Goal: Task Accomplishment & Management: Manage account settings

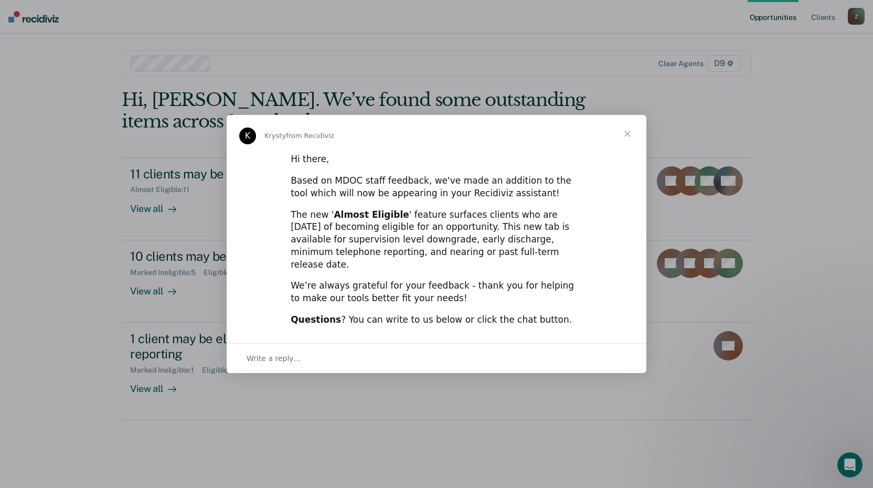
click at [629, 141] on span "Close" at bounding box center [628, 134] width 38 height 38
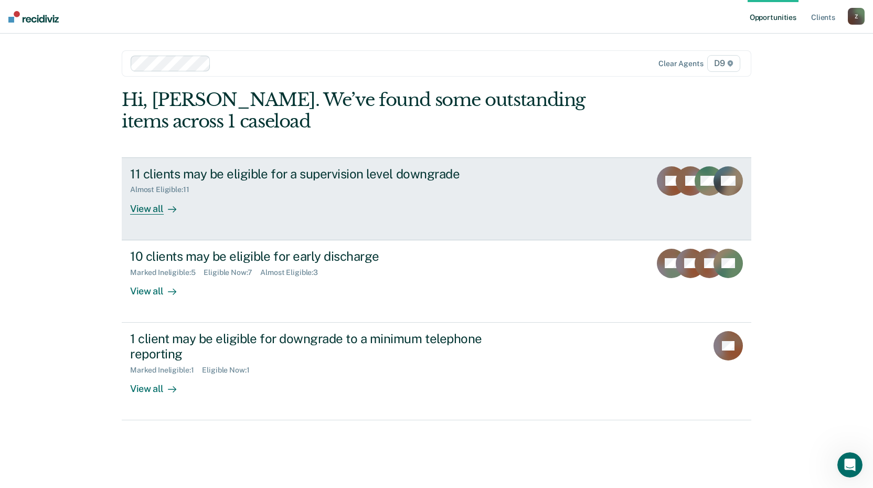
click at [149, 209] on div "View all" at bounding box center [159, 204] width 59 height 20
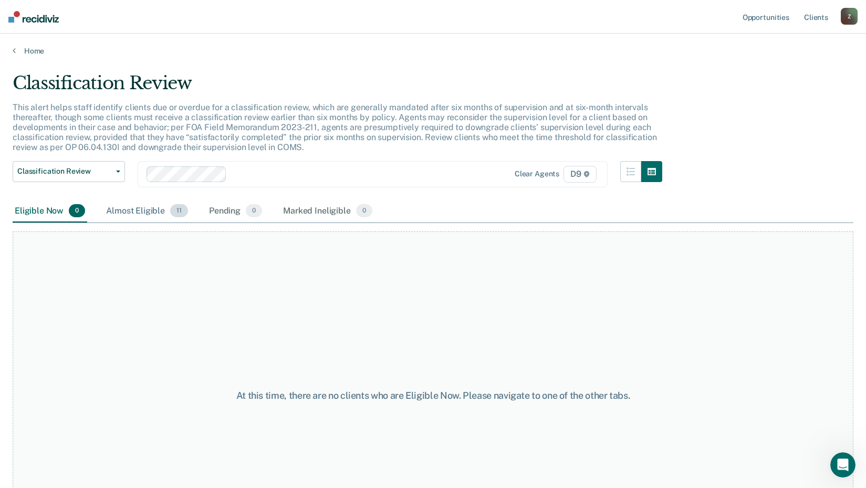
click at [147, 209] on div "Almost Eligible 11" at bounding box center [147, 211] width 86 height 23
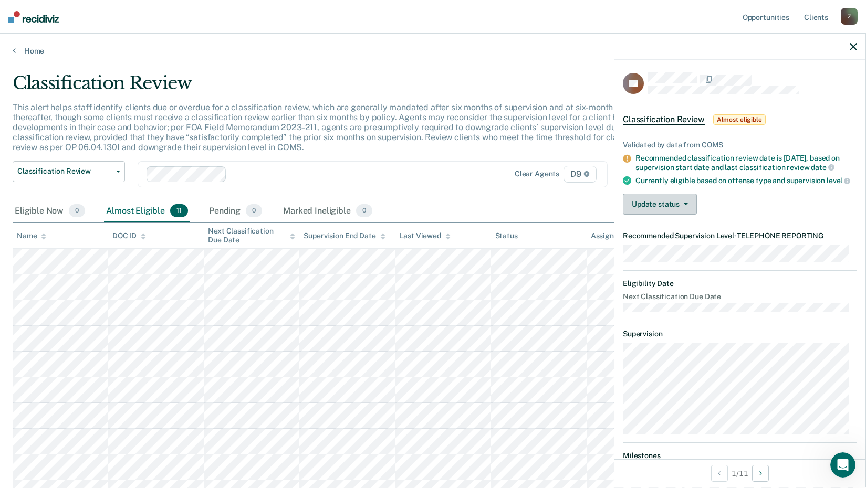
click at [656, 209] on button "Update status" at bounding box center [660, 204] width 74 height 21
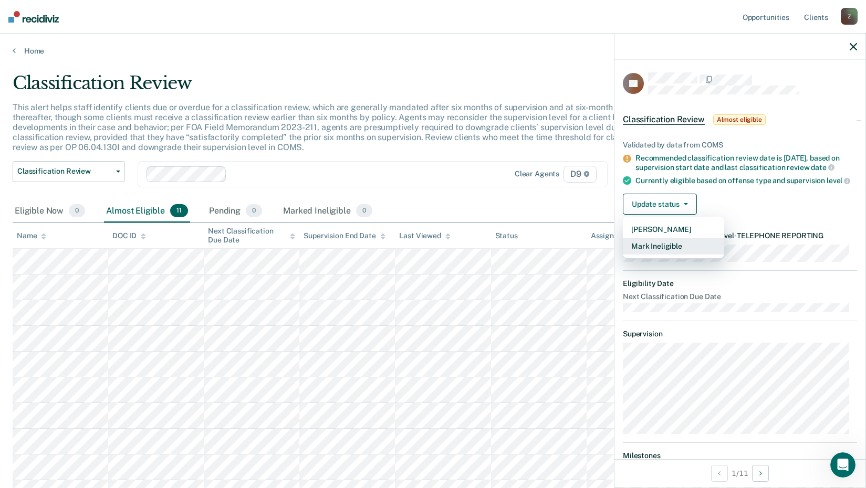
click at [660, 255] on button "Mark Ineligible" at bounding box center [673, 246] width 101 height 17
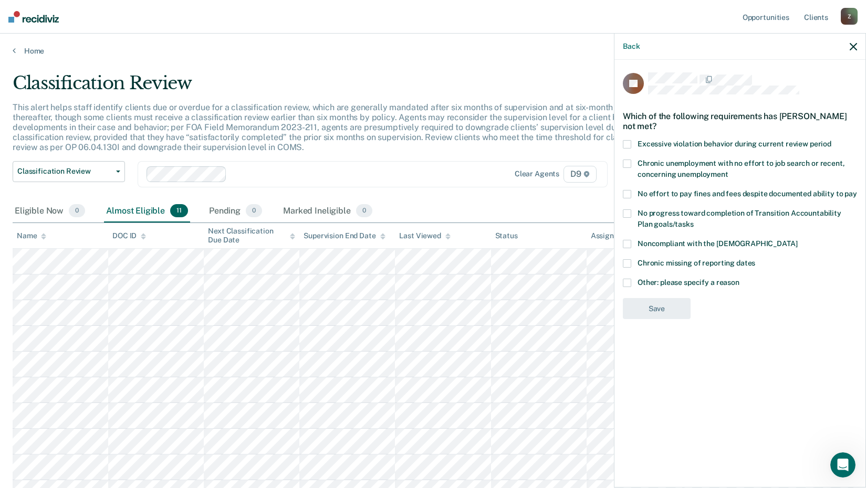
click at [632, 283] on label "Other: please specify a reason" at bounding box center [740, 284] width 234 height 11
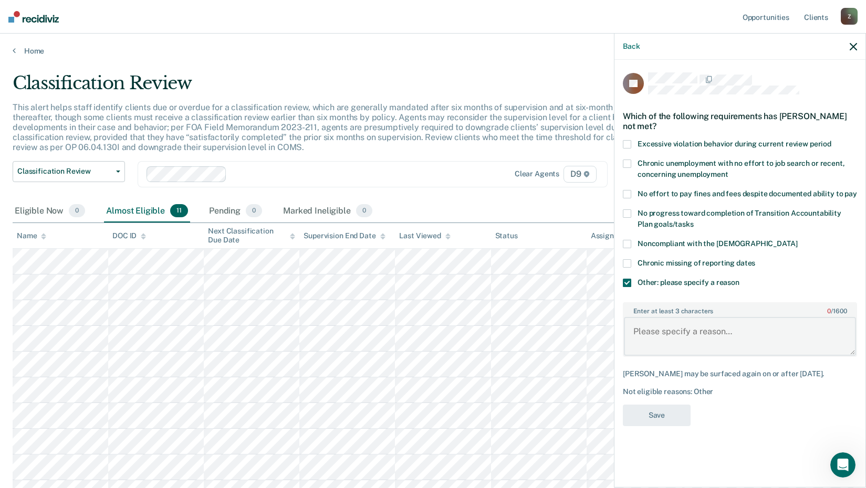
click at [659, 332] on textarea "Enter at least 3 characters 0 / 1600" at bounding box center [740, 336] width 232 height 39
type textarea "ATC participant"
click at [662, 410] on button "Save" at bounding box center [657, 416] width 68 height 22
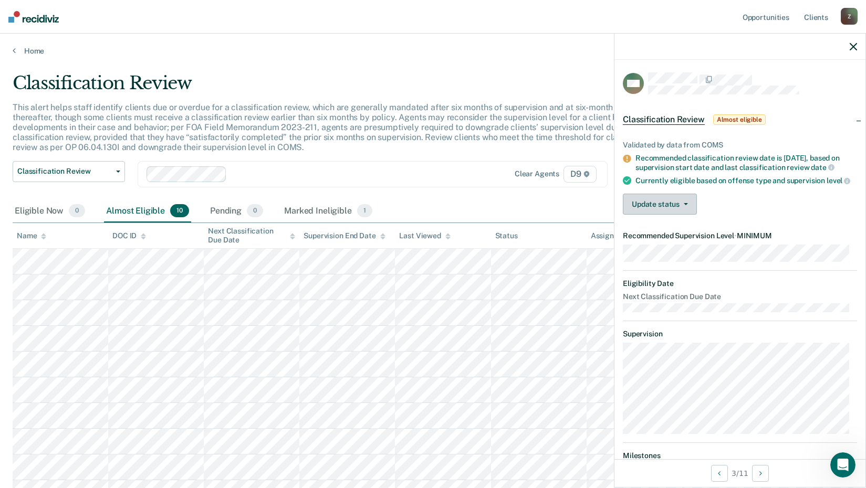
click at [649, 214] on button "Update status" at bounding box center [660, 204] width 74 height 21
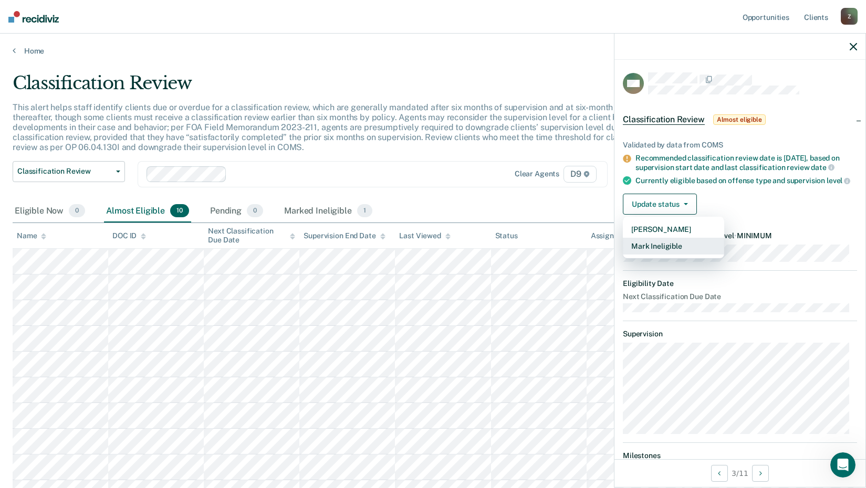
click at [661, 253] on button "Mark Ineligible" at bounding box center [673, 246] width 101 height 17
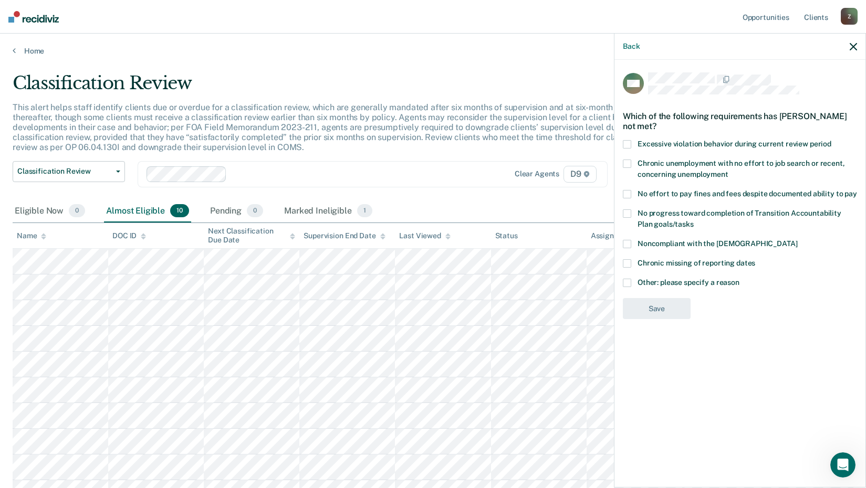
click at [628, 191] on span at bounding box center [627, 194] width 8 height 8
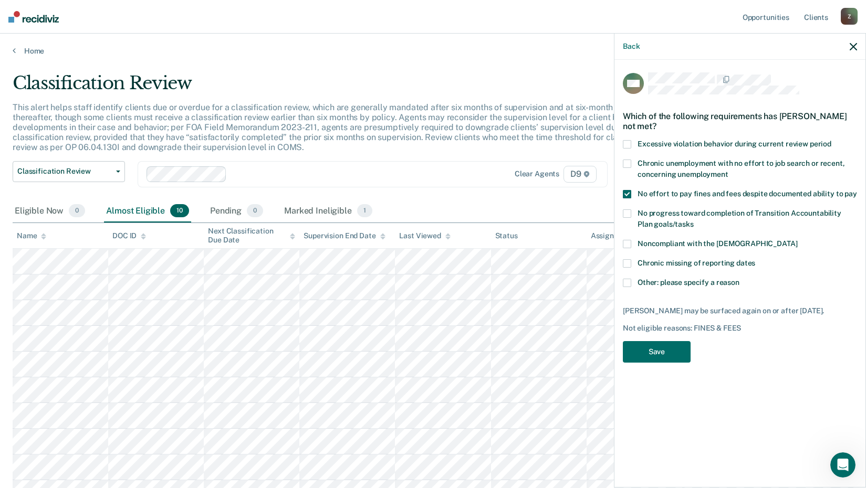
click at [628, 192] on span at bounding box center [627, 194] width 8 height 8
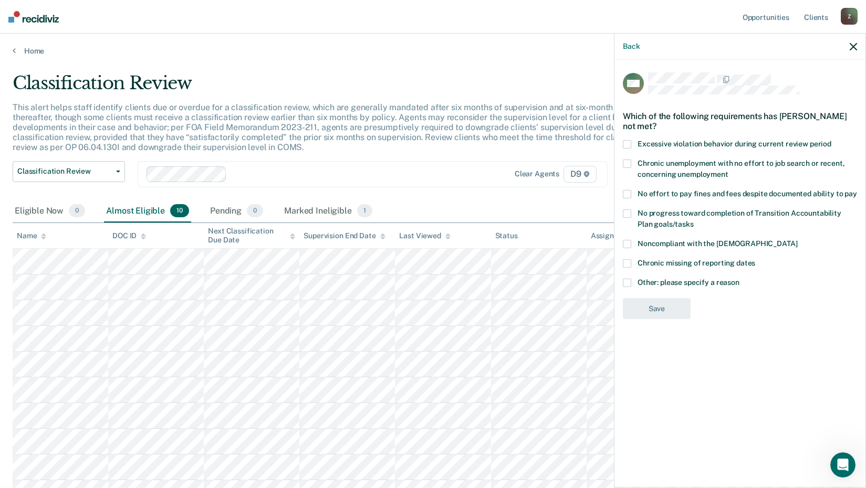
click at [624, 281] on span at bounding box center [627, 283] width 8 height 8
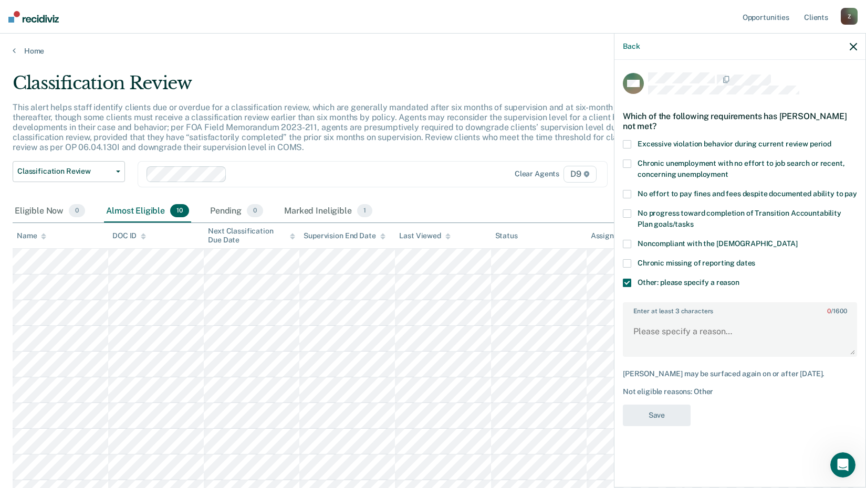
drag, startPoint x: 630, startPoint y: 296, endPoint x: 639, endPoint y: 312, distance: 19.0
click at [639, 312] on label "Enter at least 3 characters 0 / 1600" at bounding box center [740, 309] width 232 height 12
click at [639, 317] on textarea "Enter at least 3 characters 0 / 1600" at bounding box center [740, 336] width 232 height 39
type textarea "Court extended probation 1 year"
click at [666, 413] on button "Save" at bounding box center [657, 416] width 68 height 22
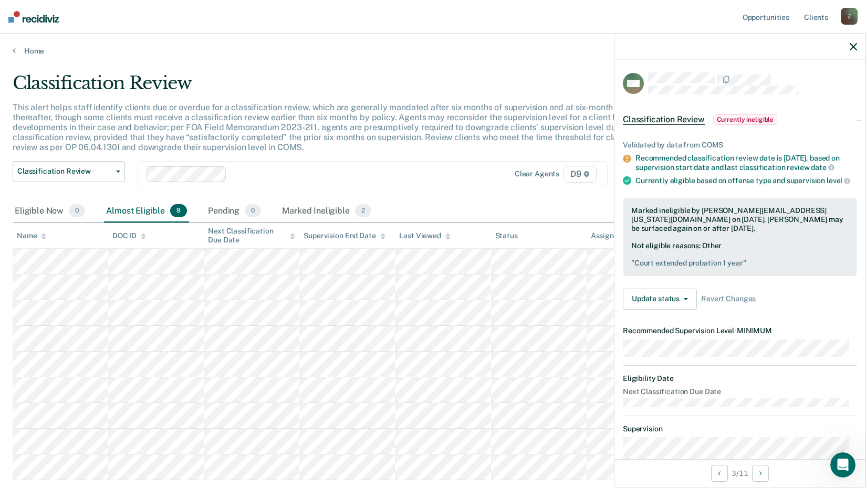
click at [377, 189] on div "Classification Review Classification Review Early Discharge Minimum Telephone R…" at bounding box center [337, 180] width 649 height 39
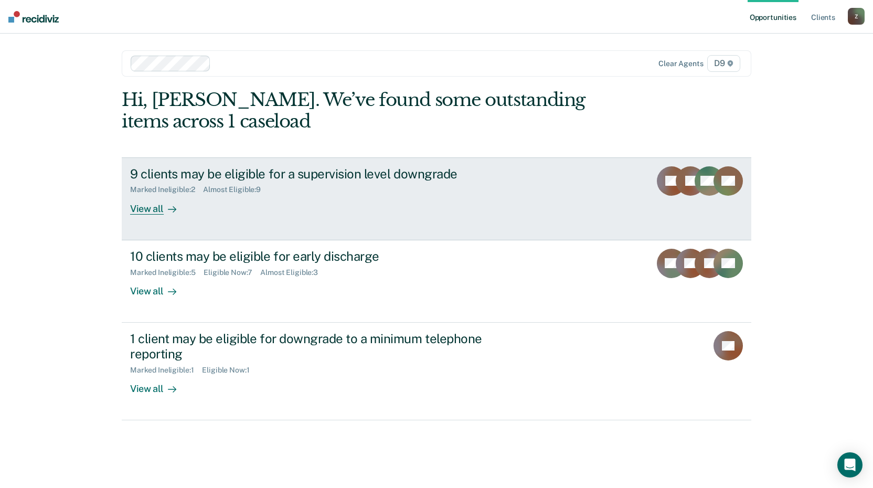
click at [159, 207] on div "View all" at bounding box center [159, 204] width 59 height 20
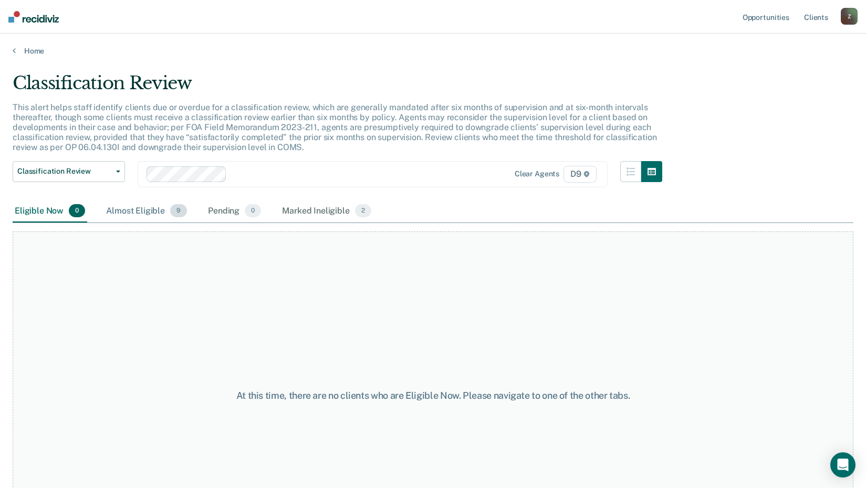
click at [149, 214] on div "Almost Eligible 9" at bounding box center [146, 211] width 85 height 23
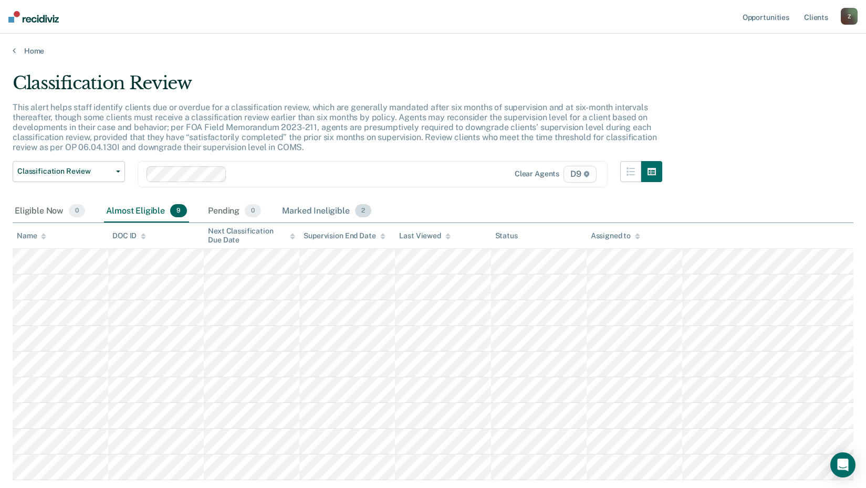
click at [312, 206] on div "Marked Ineligible 2" at bounding box center [326, 211] width 93 height 23
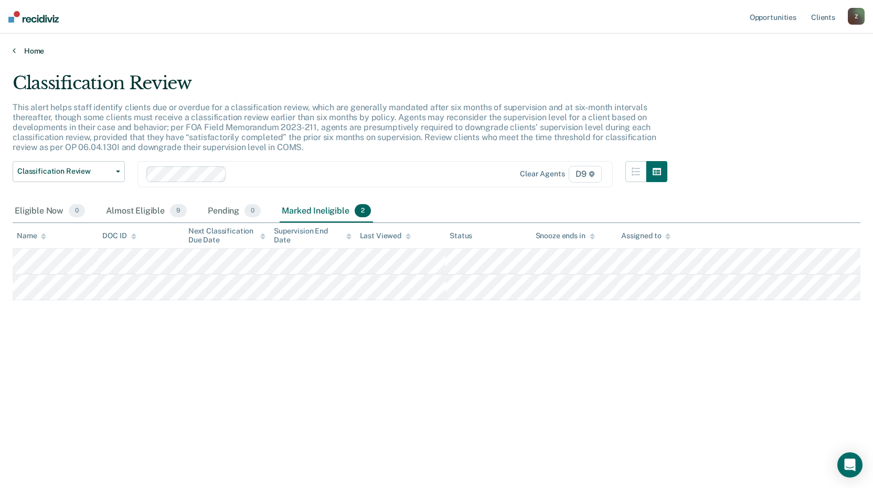
click at [11, 50] on div "Home" at bounding box center [436, 45] width 873 height 22
click at [13, 51] on icon at bounding box center [14, 50] width 3 height 8
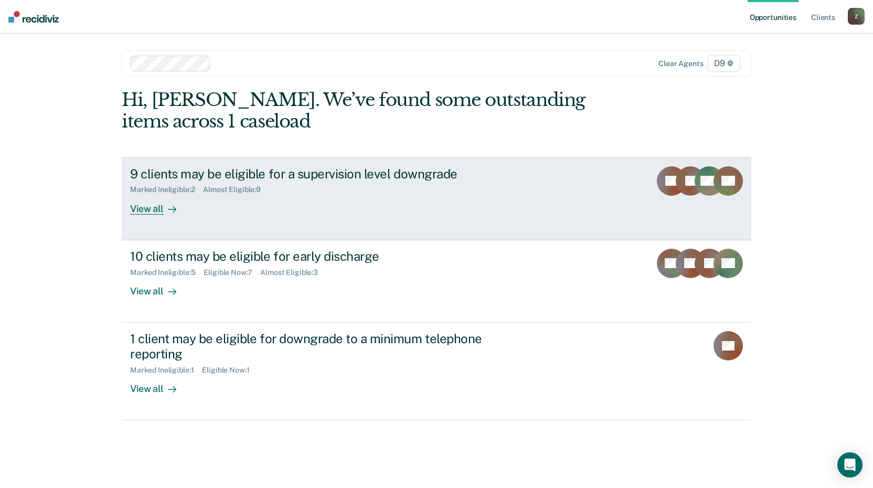
click at [153, 212] on div "View all" at bounding box center [159, 204] width 59 height 20
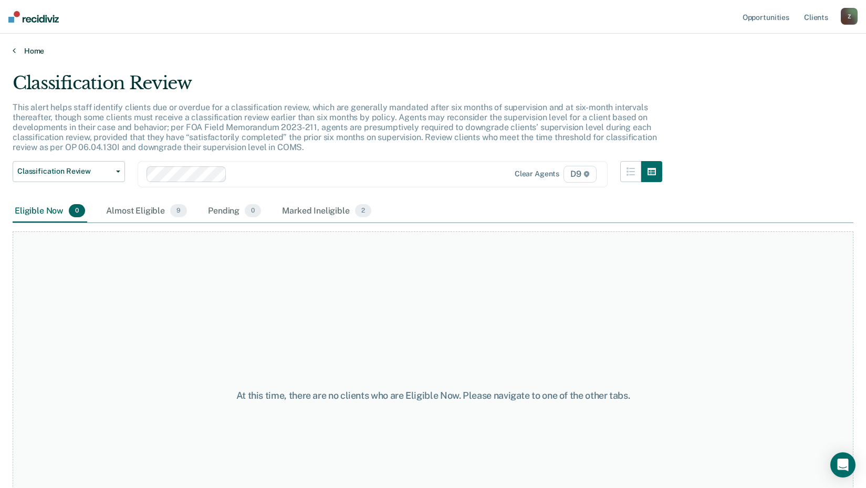
click at [15, 52] on icon at bounding box center [14, 50] width 3 height 8
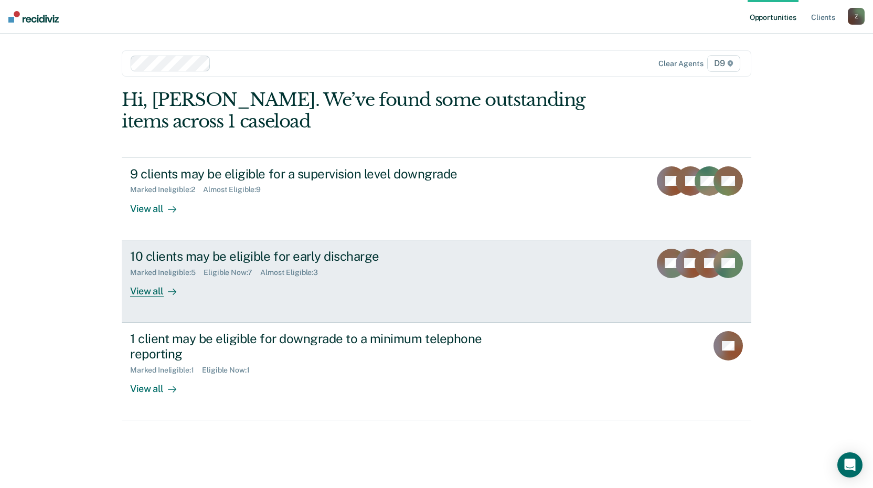
click at [148, 294] on div "View all" at bounding box center [159, 287] width 59 height 20
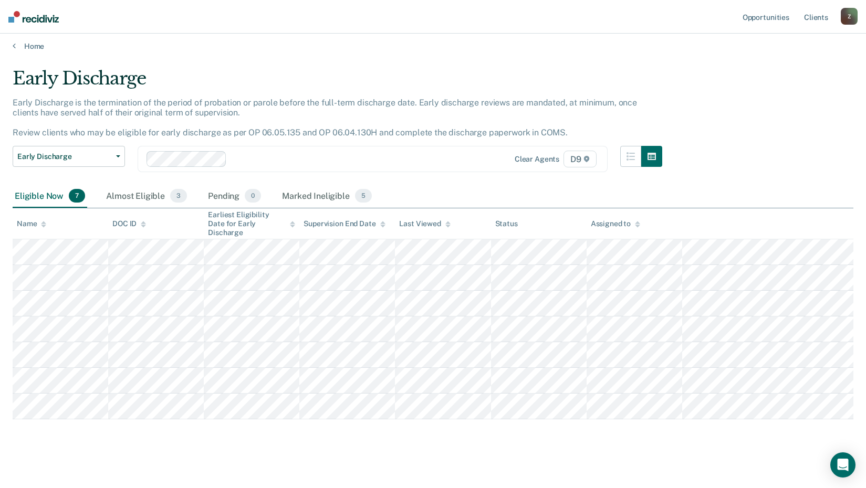
scroll to position [6, 0]
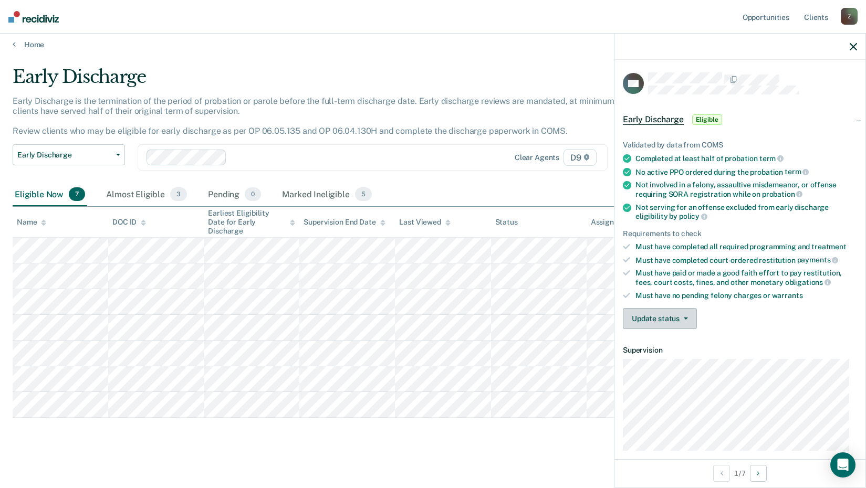
click at [659, 318] on button "Update status" at bounding box center [660, 318] width 74 height 21
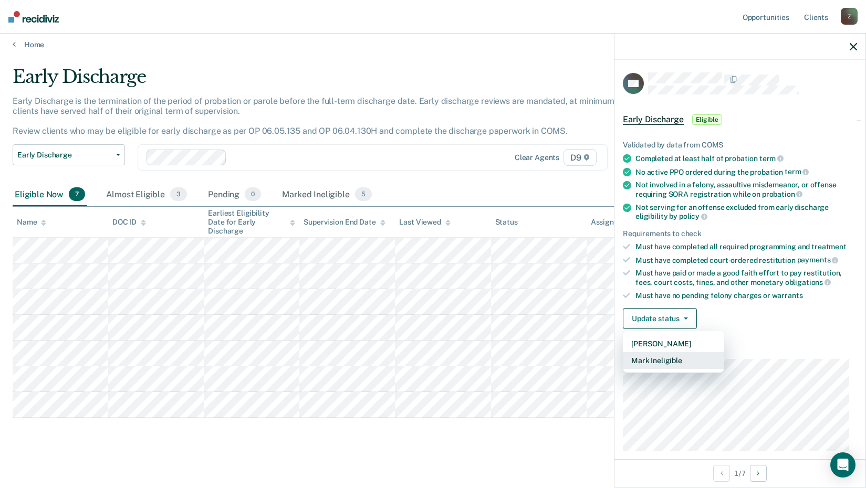
click at [663, 359] on button "Mark Ineligible" at bounding box center [673, 360] width 101 height 17
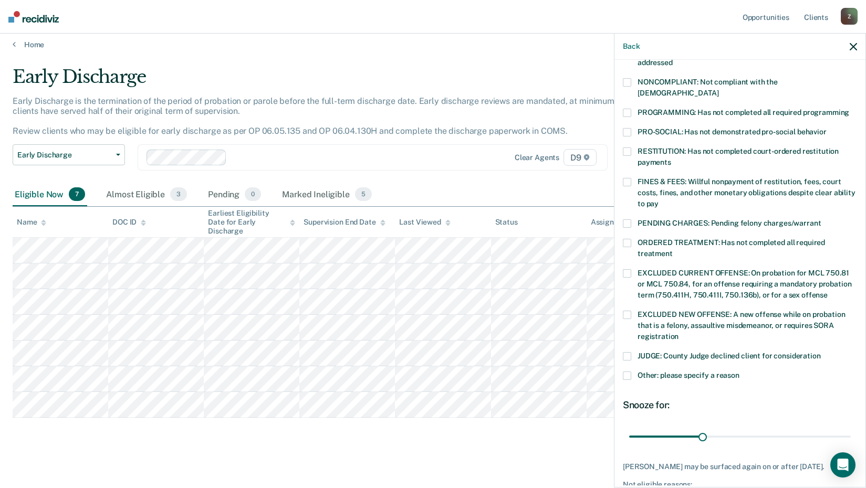
scroll to position [210, 0]
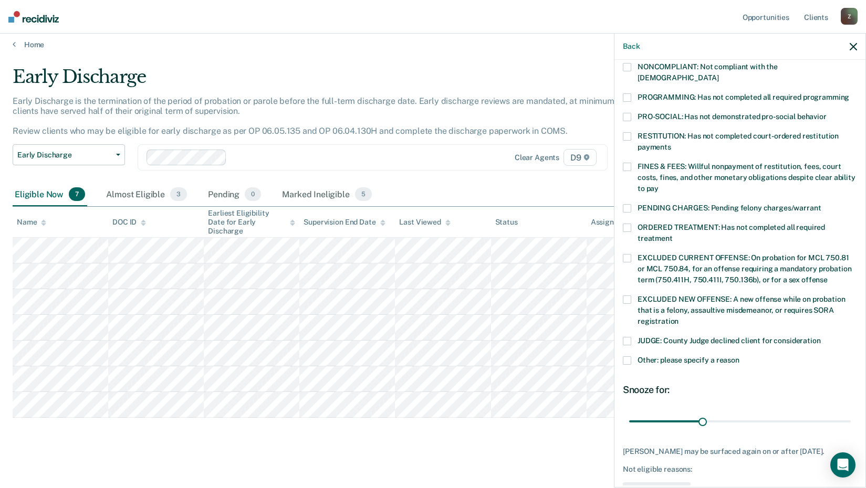
click at [628, 224] on span at bounding box center [627, 228] width 8 height 8
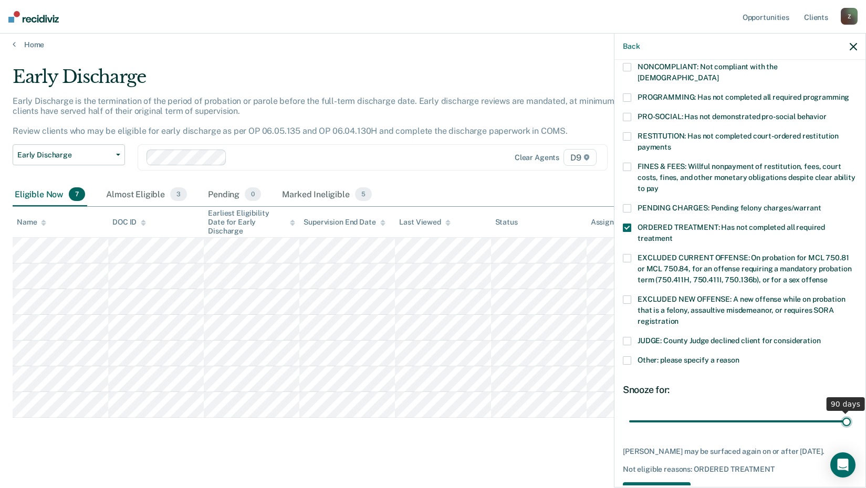
drag, startPoint x: 700, startPoint y: 408, endPoint x: 856, endPoint y: 413, distance: 155.9
type input "90"
click at [850, 413] on input "range" at bounding box center [739, 421] width 221 height 18
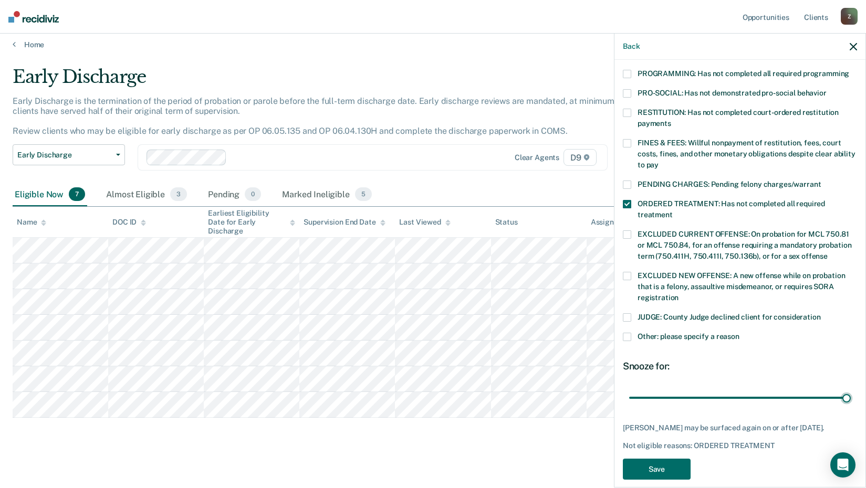
scroll to position [244, 0]
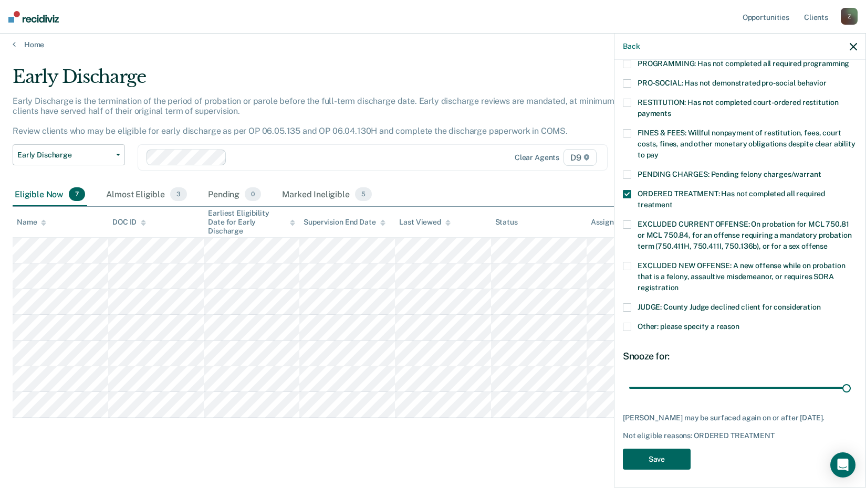
click at [658, 452] on button "Save" at bounding box center [657, 460] width 68 height 22
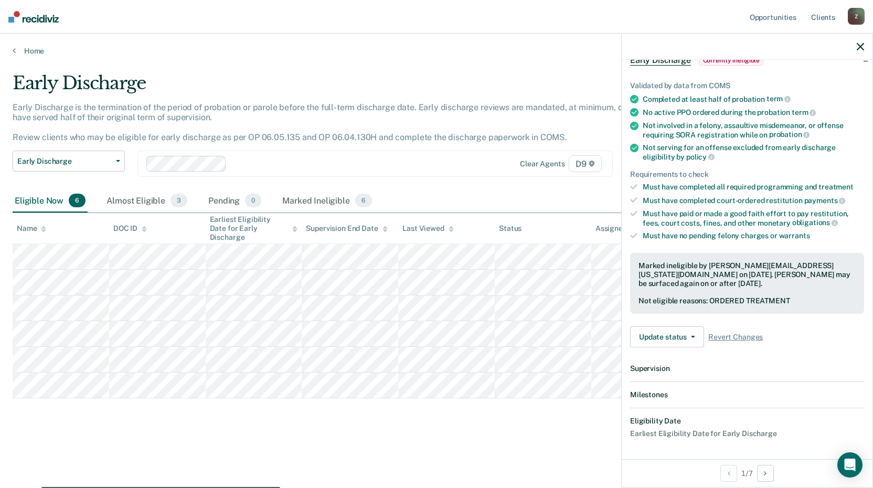
scroll to position [189, 0]
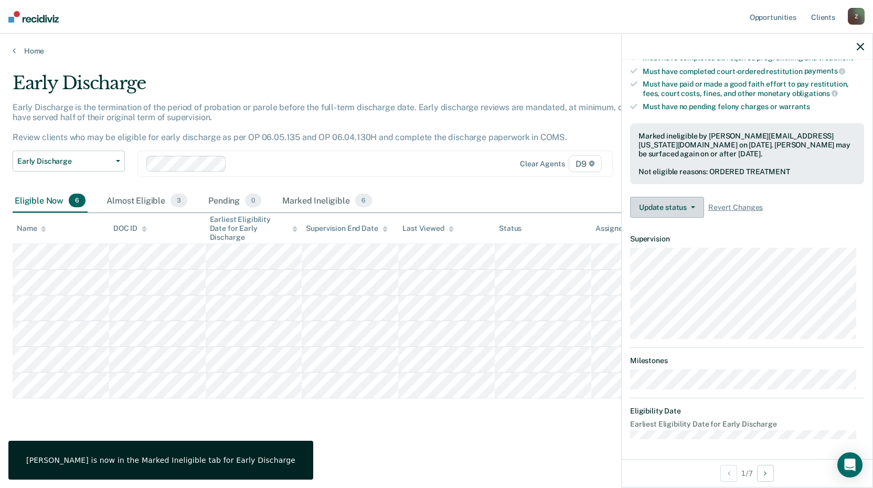
click at [659, 209] on button "Update status" at bounding box center [667, 207] width 74 height 21
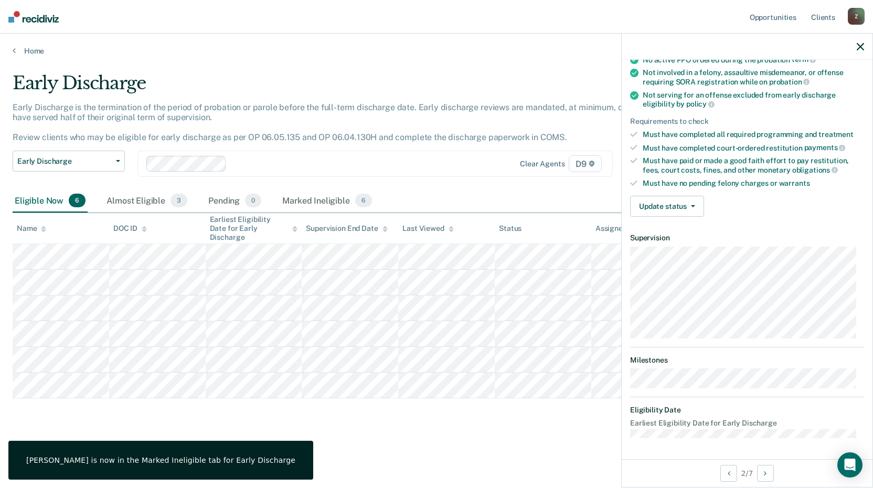
scroll to position [100, 0]
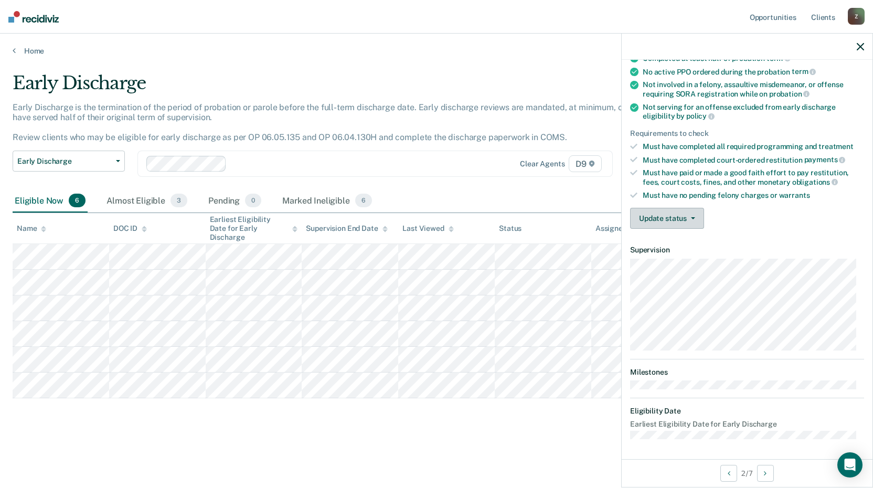
click at [680, 217] on button "Update status" at bounding box center [667, 218] width 74 height 21
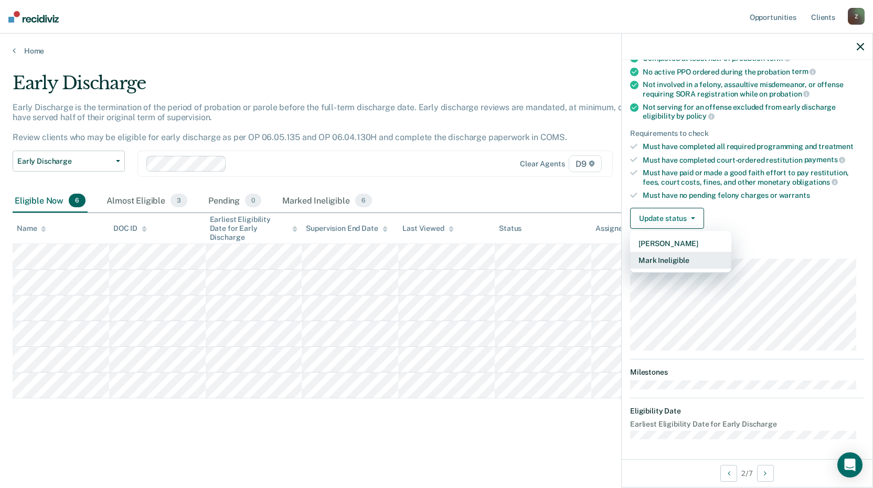
click at [674, 256] on button "Mark Ineligible" at bounding box center [680, 260] width 101 height 17
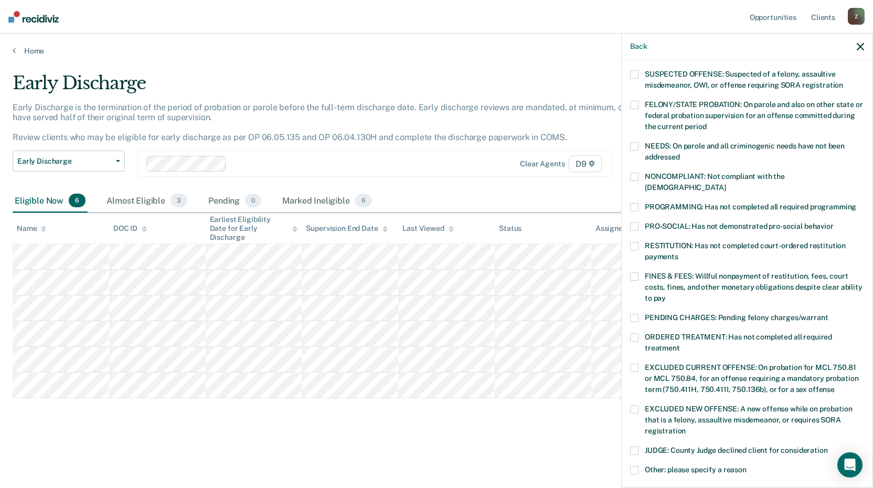
click at [635, 333] on span at bounding box center [634, 337] width 8 height 8
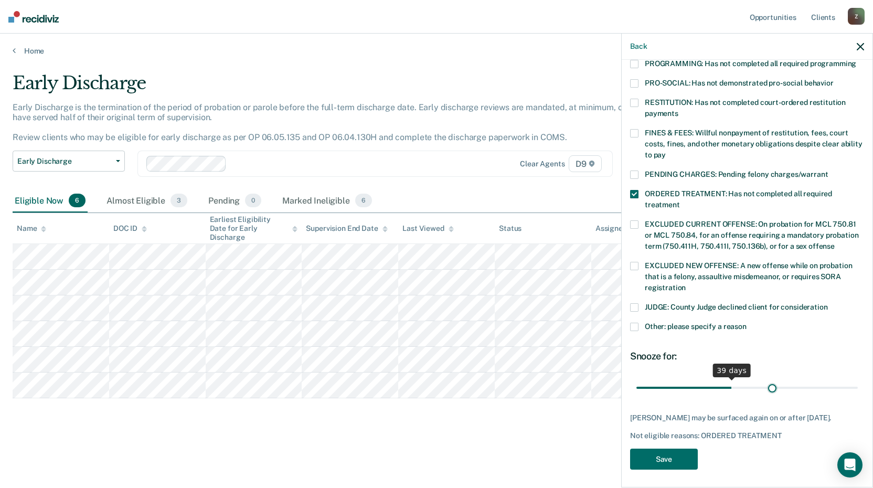
scroll to position [235, 0]
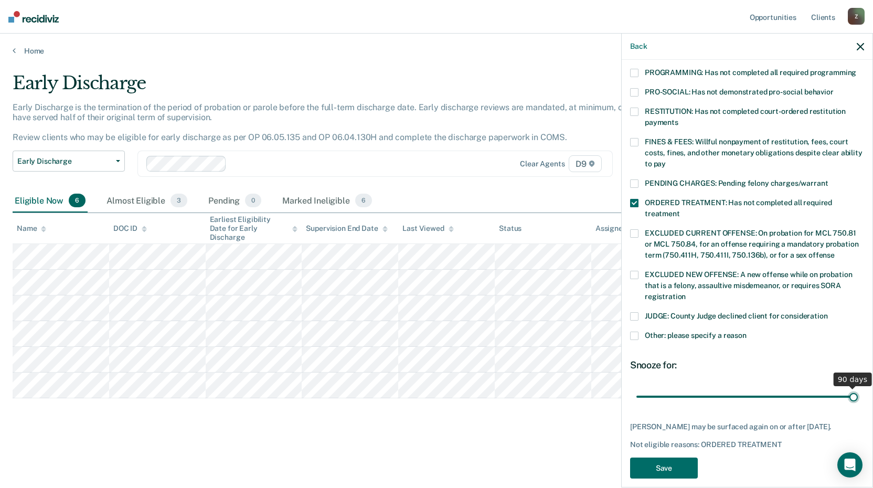
drag, startPoint x: 704, startPoint y: 377, endPoint x: 861, endPoint y: 395, distance: 157.9
type input "90"
click at [858, 395] on input "range" at bounding box center [747, 396] width 221 height 18
click at [659, 458] on button "Save" at bounding box center [664, 469] width 68 height 22
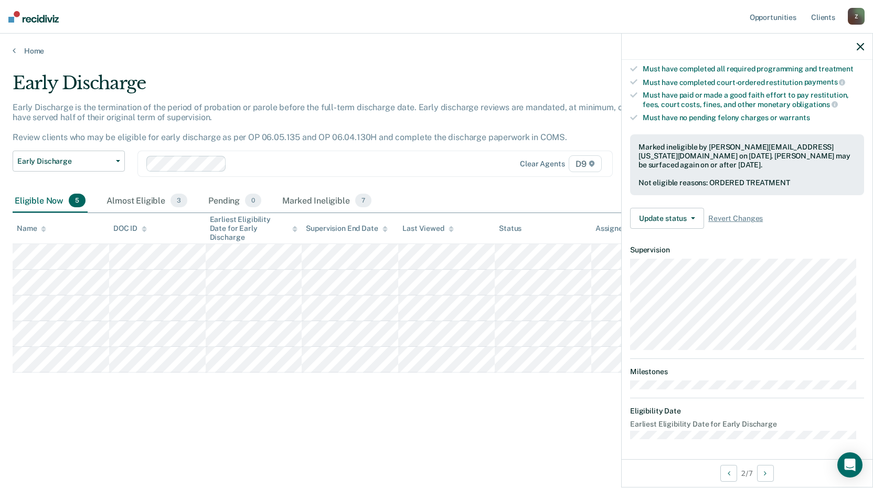
scroll to position [100, 0]
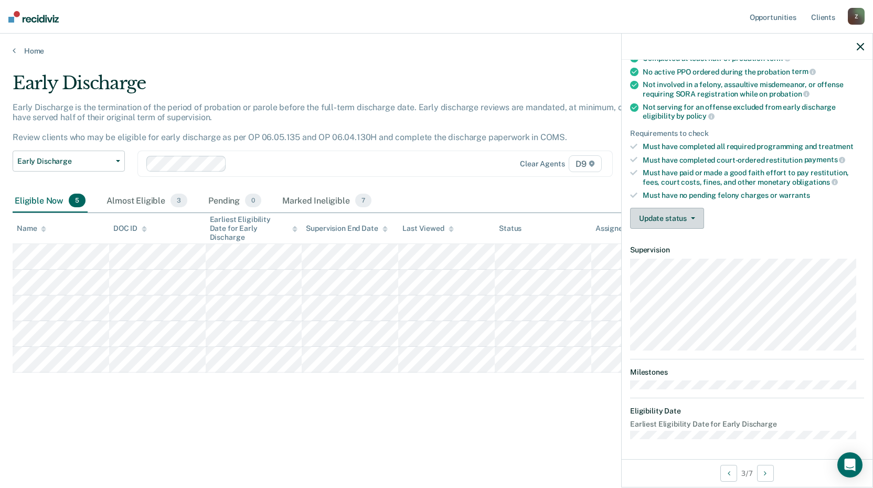
click at [669, 216] on button "Update status" at bounding box center [667, 218] width 74 height 21
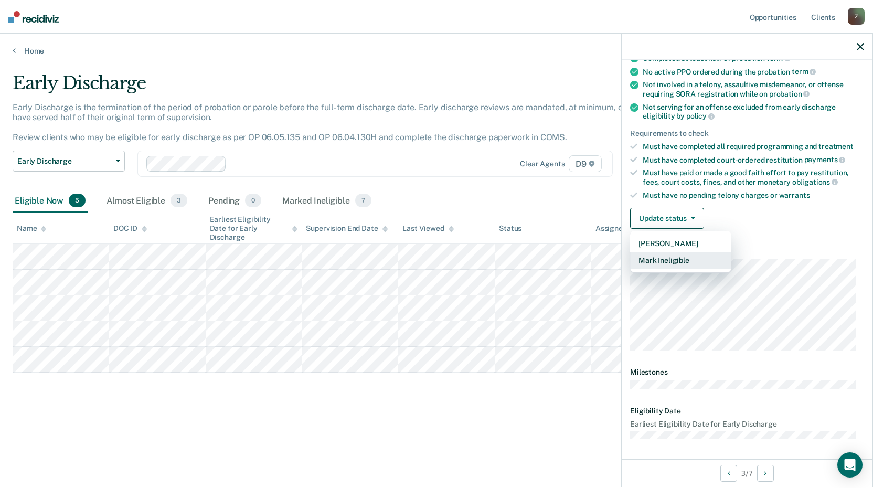
click at [676, 256] on button "Mark Ineligible" at bounding box center [680, 260] width 101 height 17
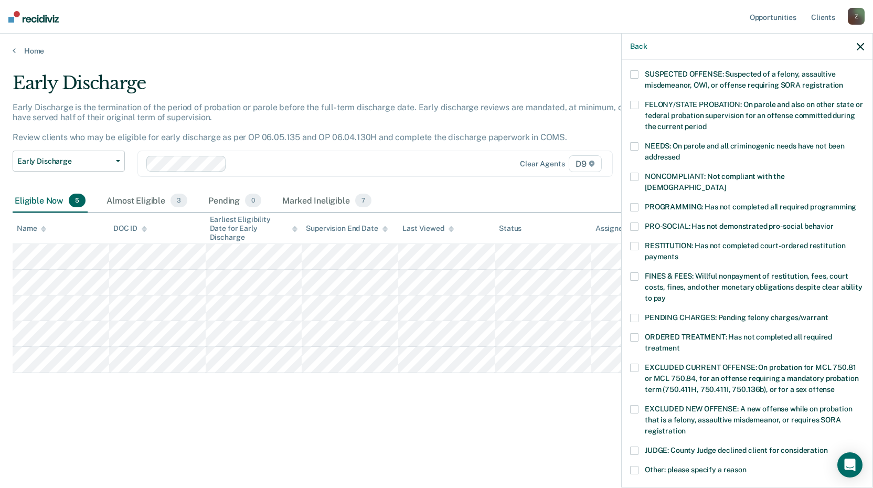
click at [634, 333] on span at bounding box center [634, 337] width 8 height 8
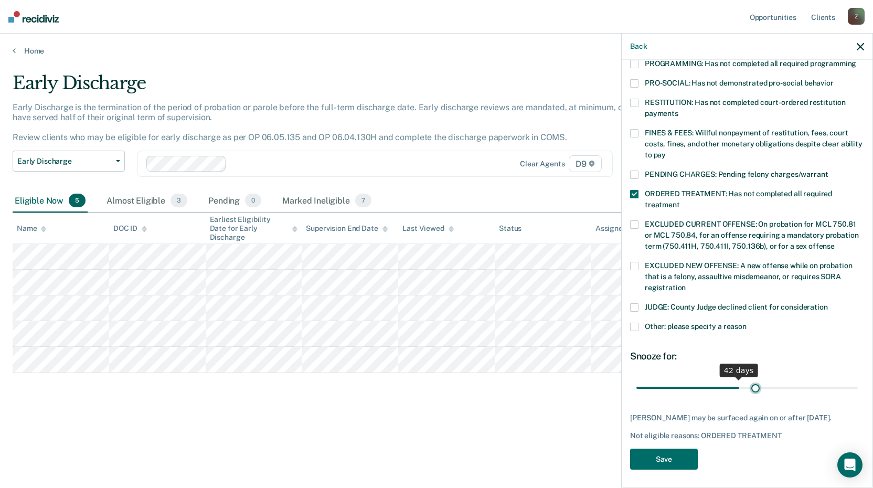
scroll to position [235, 0]
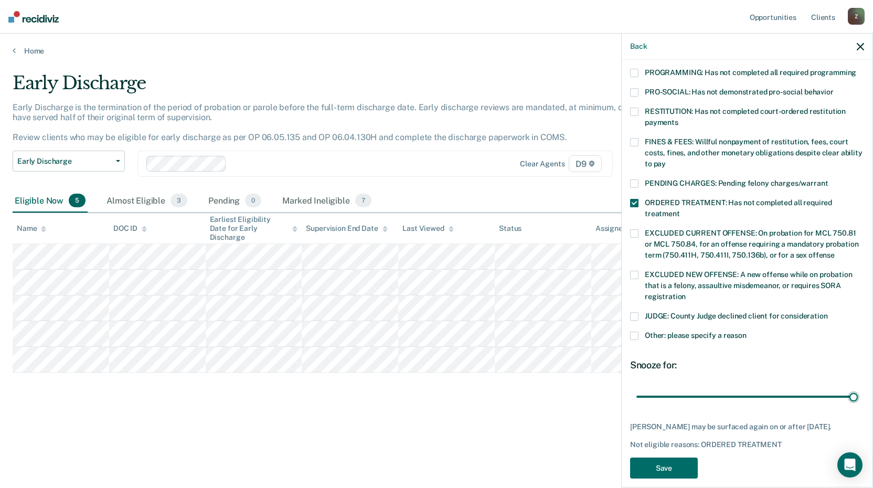
drag, startPoint x: 704, startPoint y: 379, endPoint x: 861, endPoint y: 388, distance: 157.7
type input "90"
click at [858, 389] on input "range" at bounding box center [747, 396] width 221 height 18
click at [679, 458] on button "Save" at bounding box center [664, 469] width 68 height 22
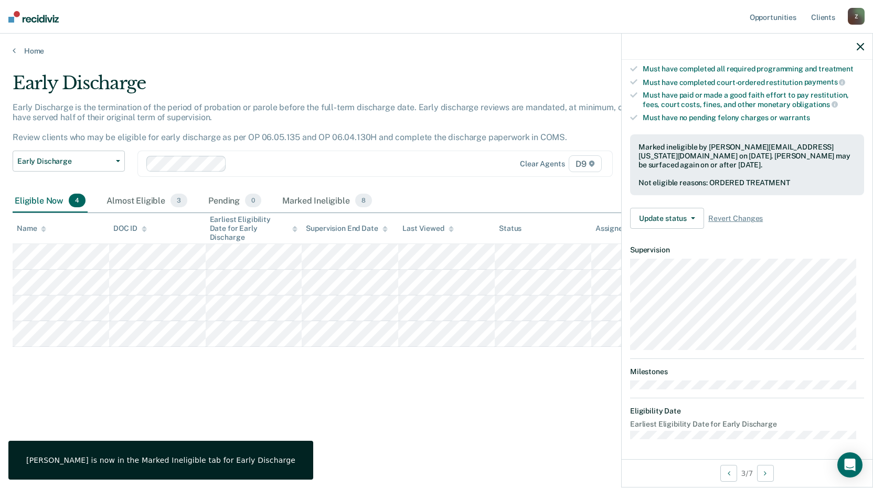
scroll to position [100, 0]
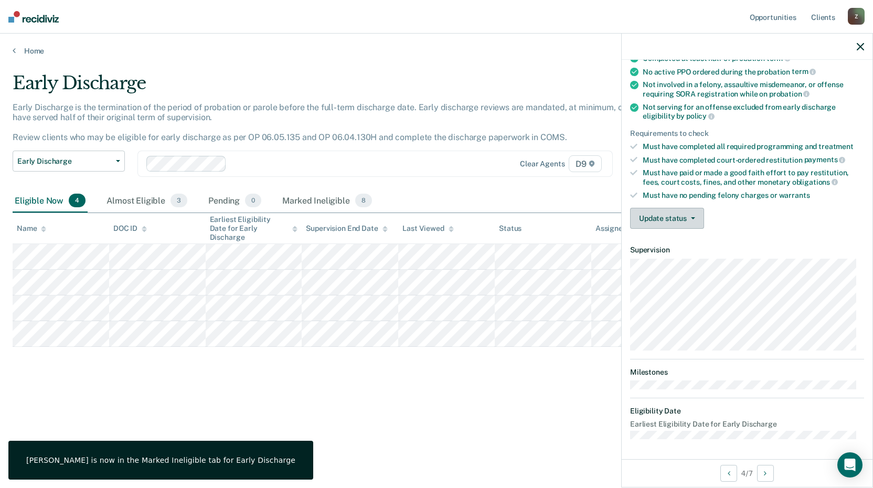
click at [665, 212] on button "Update status" at bounding box center [667, 218] width 74 height 21
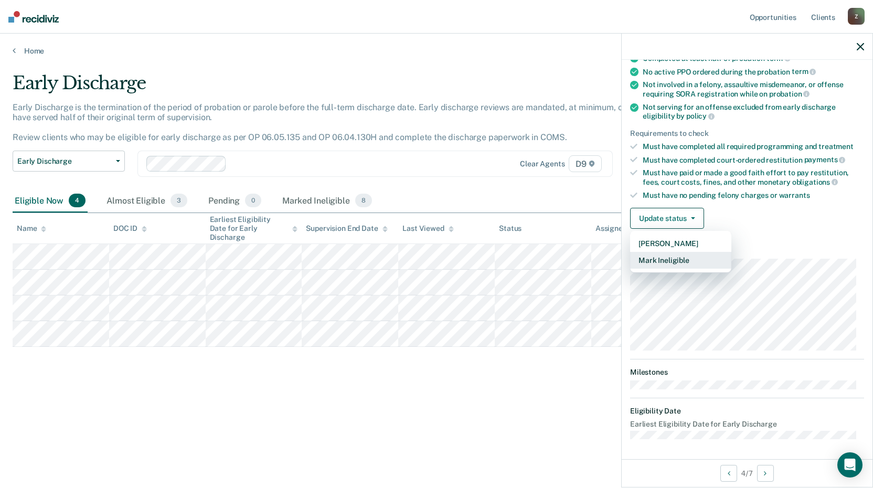
click at [680, 256] on button "Mark Ineligible" at bounding box center [680, 260] width 101 height 17
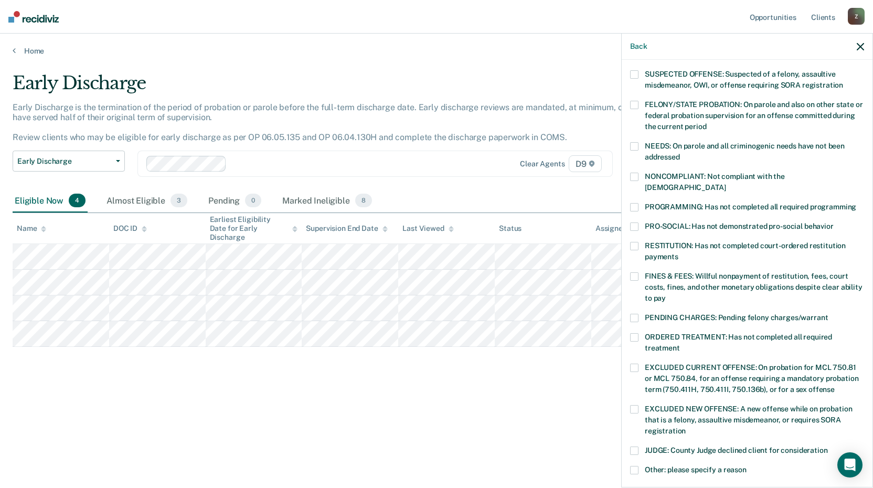
drag, startPoint x: 631, startPoint y: 324, endPoint x: 636, endPoint y: 322, distance: 5.5
click at [631, 333] on span at bounding box center [634, 337] width 8 height 8
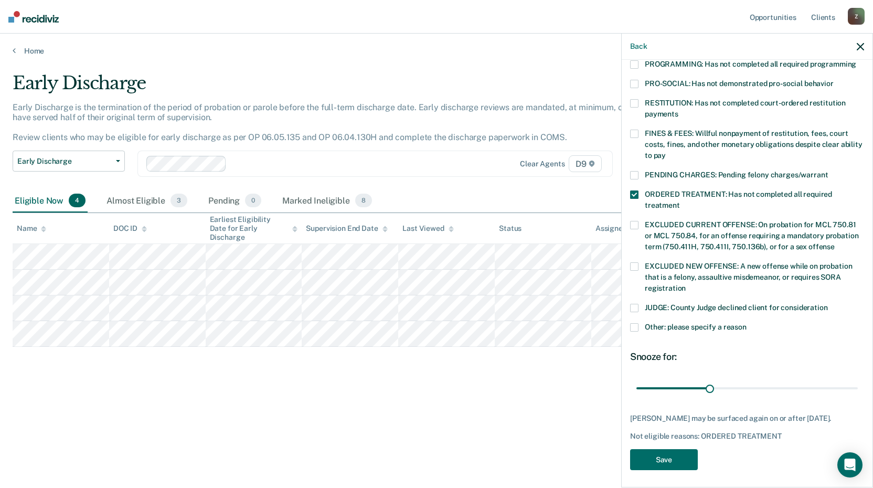
scroll to position [244, 0]
drag, startPoint x: 708, startPoint y: 369, endPoint x: 709, endPoint y: 376, distance: 6.9
click at [709, 378] on span "30 days" at bounding box center [747, 387] width 221 height 18
click at [736, 378] on input "range" at bounding box center [747, 387] width 221 height 18
click at [737, 378] on input "range" at bounding box center [747, 387] width 221 height 18
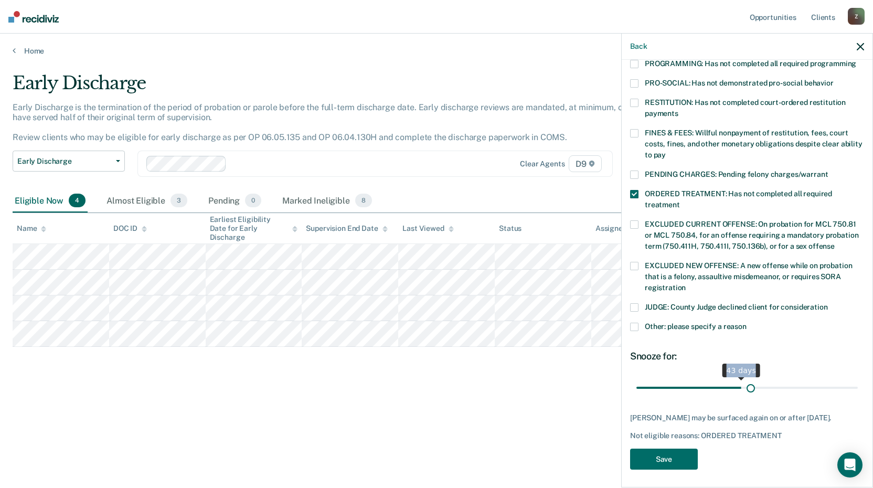
drag, startPoint x: 737, startPoint y: 374, endPoint x: 747, endPoint y: 372, distance: 10.2
click at [747, 378] on input "range" at bounding box center [747, 387] width 221 height 18
click at [756, 378] on input "range" at bounding box center [747, 387] width 221 height 18
drag, startPoint x: 759, startPoint y: 377, endPoint x: 767, endPoint y: 376, distance: 7.9
click at [760, 378] on input "range" at bounding box center [747, 387] width 221 height 18
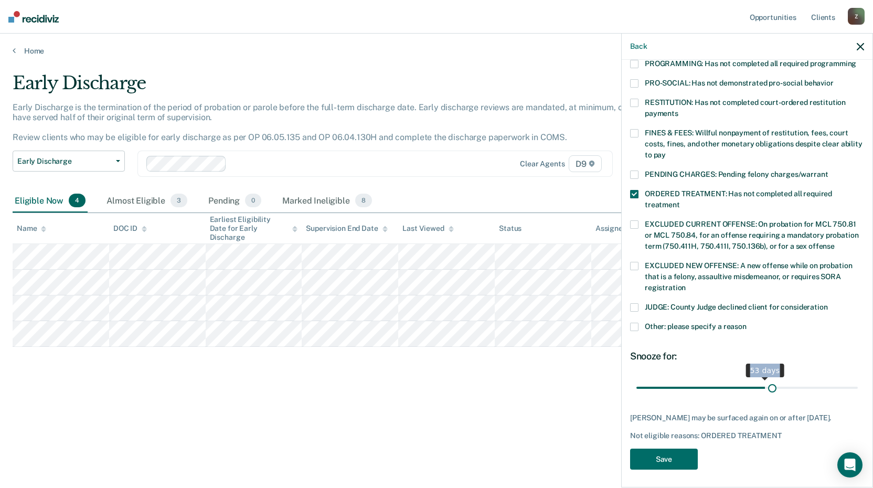
click at [767, 378] on input "range" at bounding box center [747, 387] width 221 height 18
drag, startPoint x: 772, startPoint y: 375, endPoint x: 779, endPoint y: 377, distance: 8.0
click at [773, 378] on input "range" at bounding box center [747, 387] width 221 height 18
click at [779, 378] on input "range" at bounding box center [747, 387] width 221 height 18
click at [781, 378] on input "range" at bounding box center [747, 387] width 221 height 18
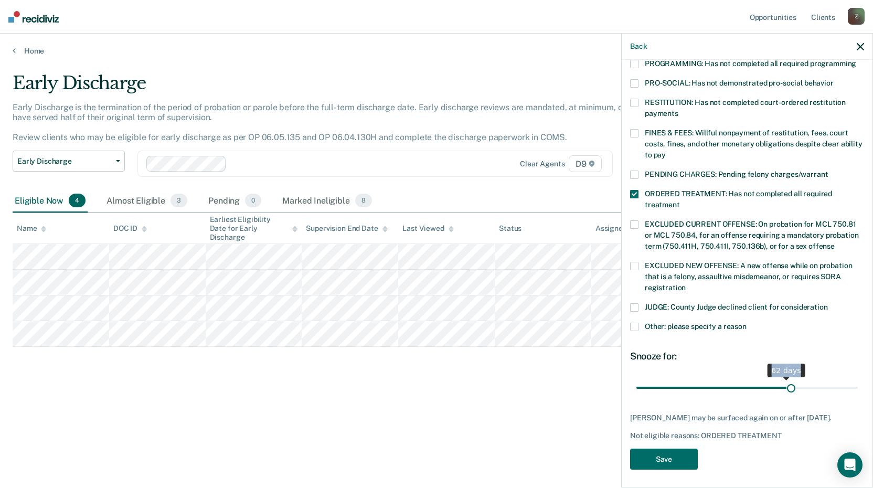
click at [786, 378] on input "range" at bounding box center [747, 387] width 221 height 18
click at [789, 378] on input "range" at bounding box center [747, 387] width 221 height 18
click at [792, 378] on input "range" at bounding box center [747, 387] width 221 height 18
click at [794, 378] on input "range" at bounding box center [747, 387] width 221 height 18
click at [797, 378] on input "range" at bounding box center [747, 387] width 221 height 18
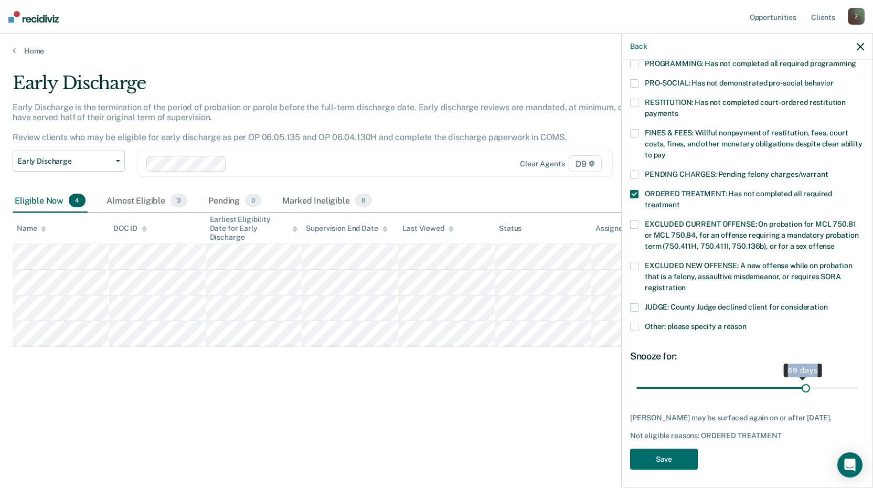
click at [800, 378] on input "range" at bounding box center [747, 387] width 221 height 18
click at [803, 378] on input "range" at bounding box center [747, 387] width 221 height 18
click at [810, 378] on input "range" at bounding box center [747, 387] width 221 height 18
click at [813, 378] on input "range" at bounding box center [747, 387] width 221 height 18
click at [815, 378] on input "range" at bounding box center [747, 387] width 221 height 18
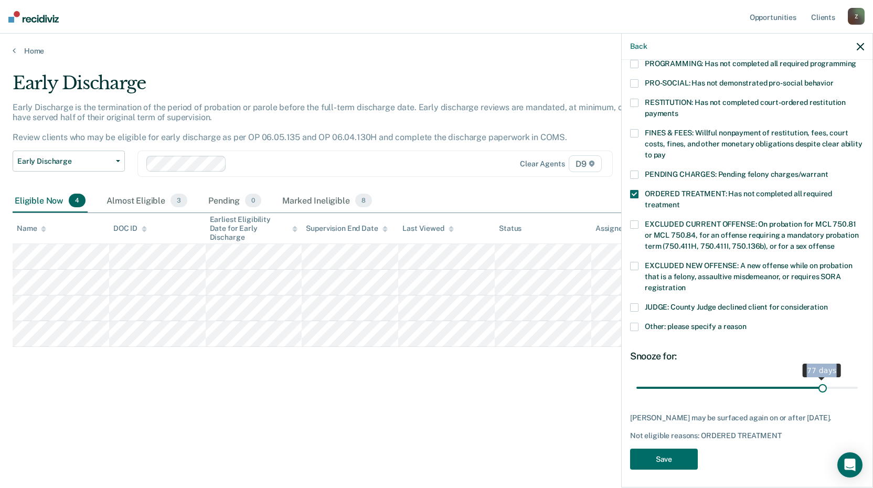
click at [817, 378] on input "range" at bounding box center [747, 387] width 221 height 18
click at [820, 378] on input "range" at bounding box center [747, 387] width 221 height 18
drag, startPoint x: 820, startPoint y: 373, endPoint x: 827, endPoint y: 372, distance: 6.8
click at [827, 378] on input "range" at bounding box center [747, 387] width 221 height 18
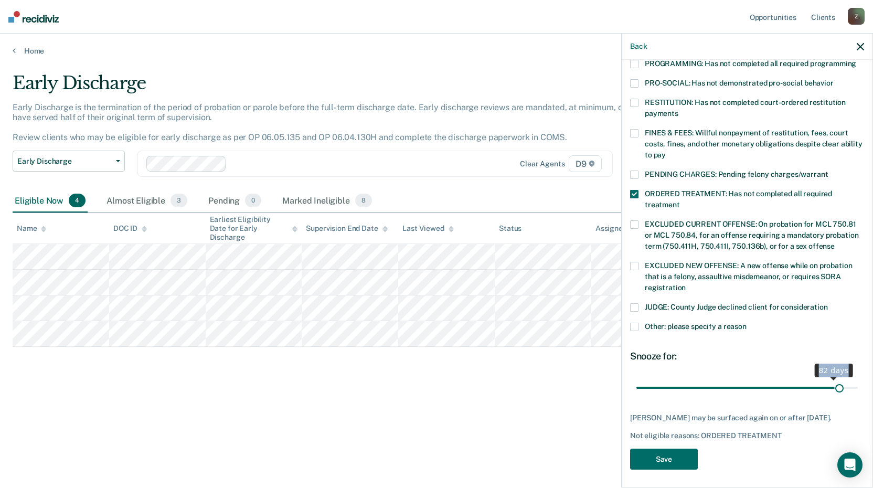
click at [832, 378] on input "range" at bounding box center [747, 387] width 221 height 18
click at [838, 378] on input "range" at bounding box center [747, 387] width 221 height 18
click at [842, 378] on input "range" at bounding box center [747, 387] width 221 height 18
type input "90"
click at [851, 378] on div "90 days" at bounding box center [747, 387] width 234 height 18
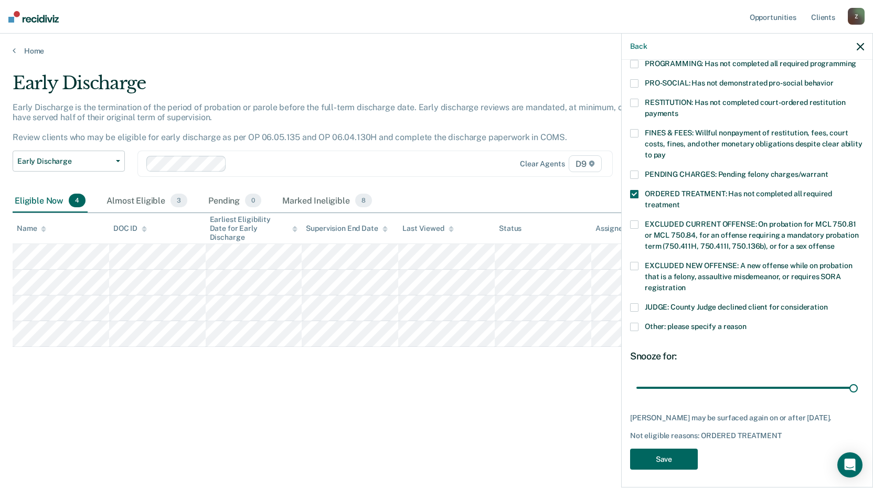
click at [665, 452] on button "Save" at bounding box center [664, 460] width 68 height 22
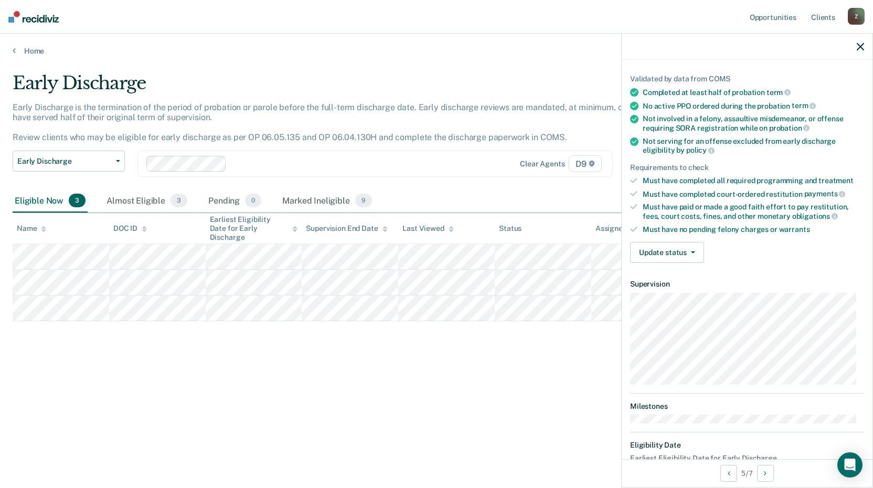
scroll to position [48, 0]
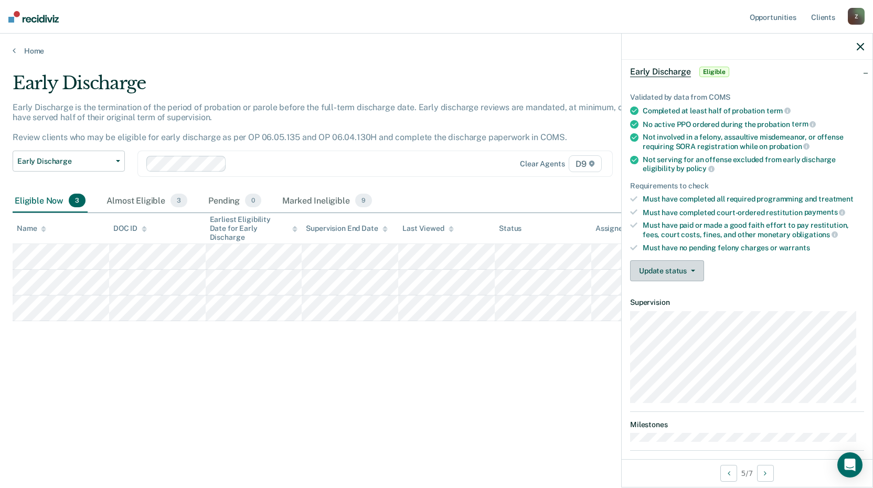
click at [665, 268] on button "Update status" at bounding box center [667, 270] width 74 height 21
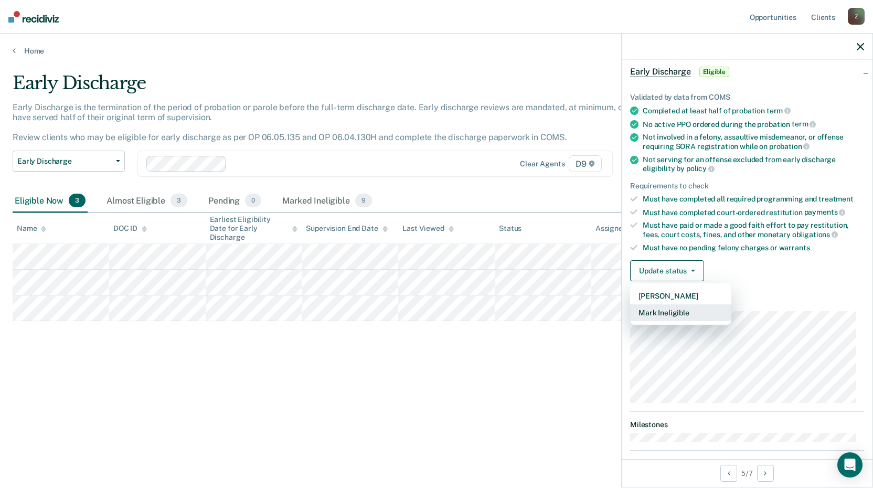
click at [655, 315] on button "Mark Ineligible" at bounding box center [680, 312] width 101 height 17
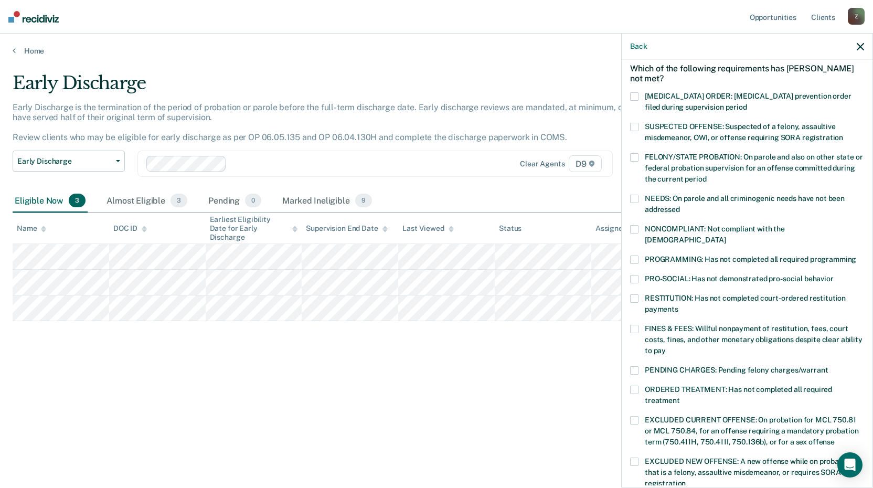
click at [636, 256] on span at bounding box center [634, 260] width 8 height 8
click at [636, 325] on span at bounding box center [634, 329] width 8 height 8
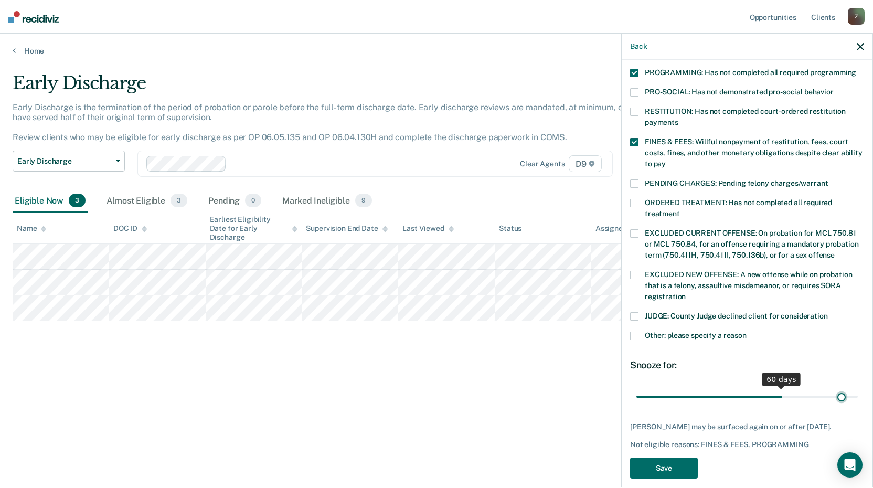
scroll to position [244, 0]
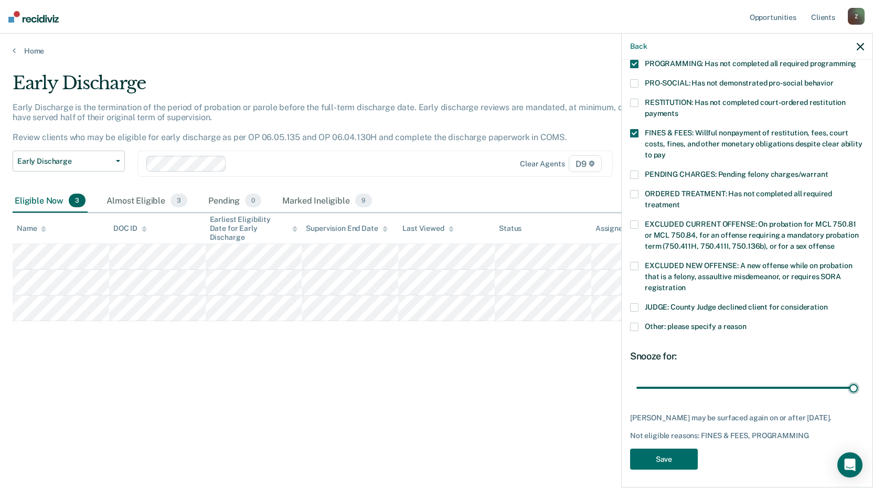
drag, startPoint x: 709, startPoint y: 375, endPoint x: 852, endPoint y: 391, distance: 144.1
type input "90"
click at [858, 394] on input "range" at bounding box center [747, 387] width 221 height 18
click at [662, 450] on button "Save" at bounding box center [664, 460] width 68 height 22
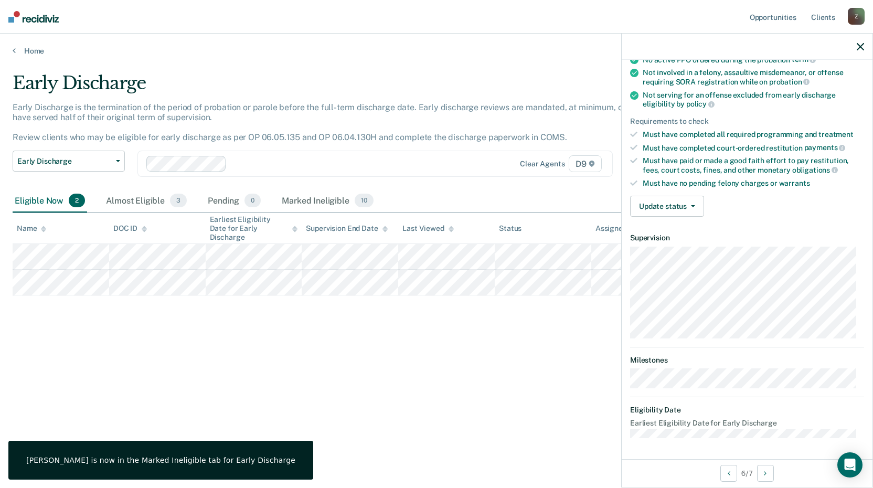
scroll to position [111, 0]
click at [678, 204] on button "Update status" at bounding box center [667, 207] width 74 height 21
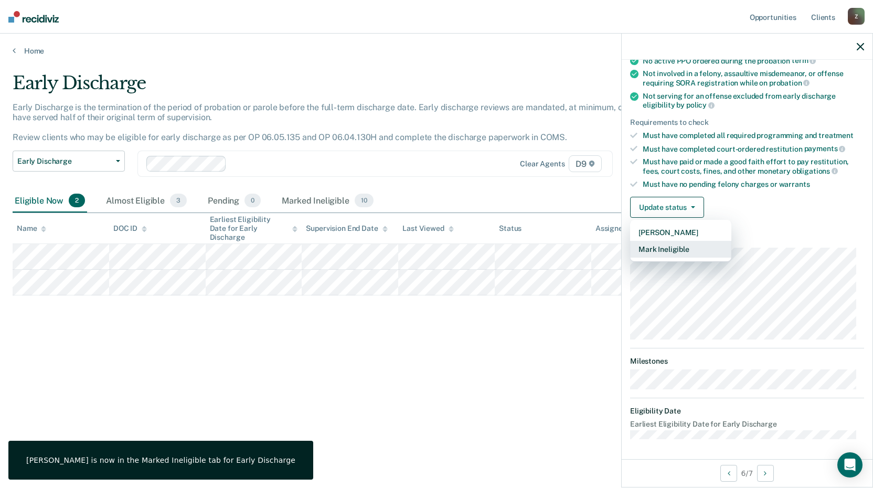
click at [659, 241] on button "Mark Ineligible" at bounding box center [680, 249] width 101 height 17
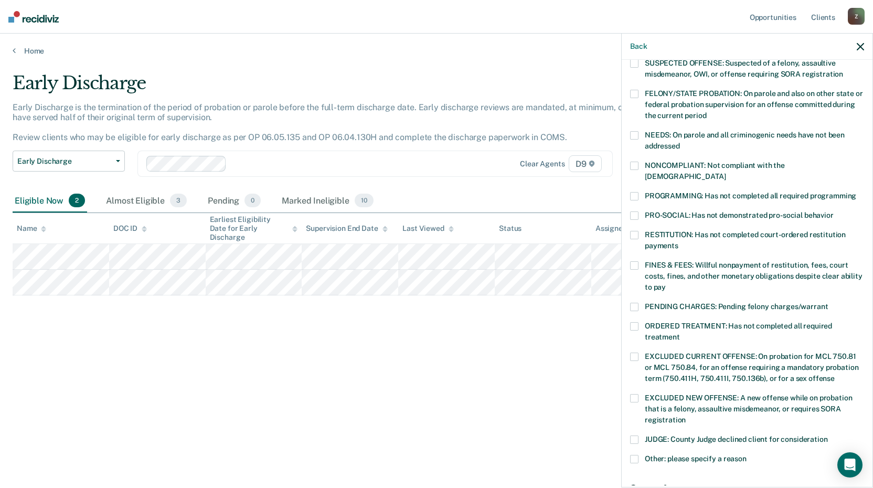
click at [637, 322] on span at bounding box center [634, 326] width 8 height 8
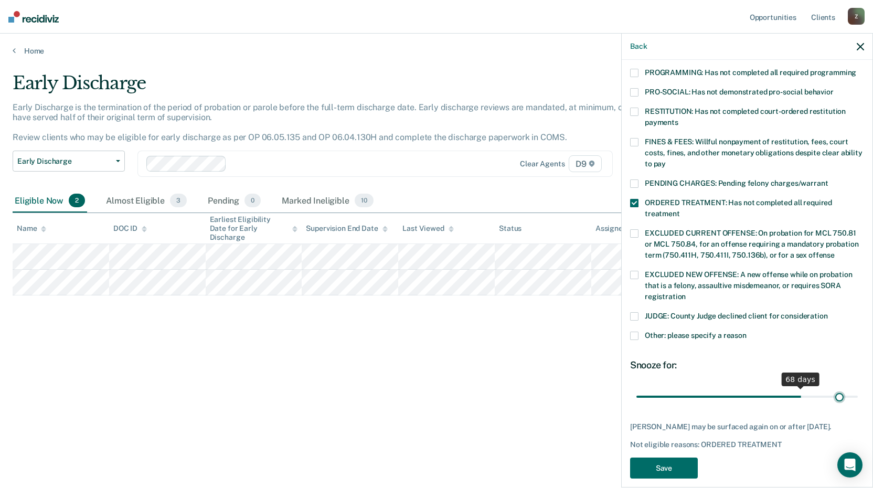
scroll to position [244, 0]
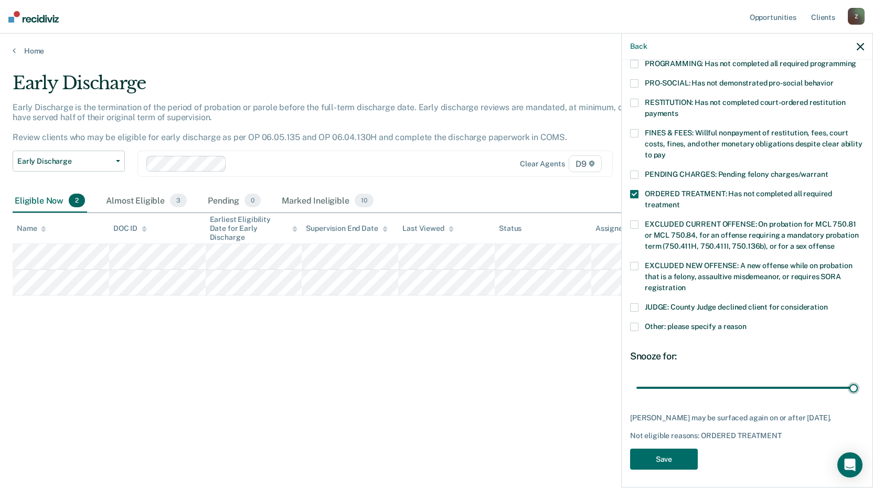
drag, startPoint x: 707, startPoint y: 379, endPoint x: 852, endPoint y: 384, distance: 144.9
type input "90"
click at [858, 378] on input "range" at bounding box center [747, 387] width 221 height 18
drag, startPoint x: 656, startPoint y: 456, endPoint x: 668, endPoint y: 452, distance: 12.8
click at [657, 456] on button "Save" at bounding box center [664, 460] width 68 height 22
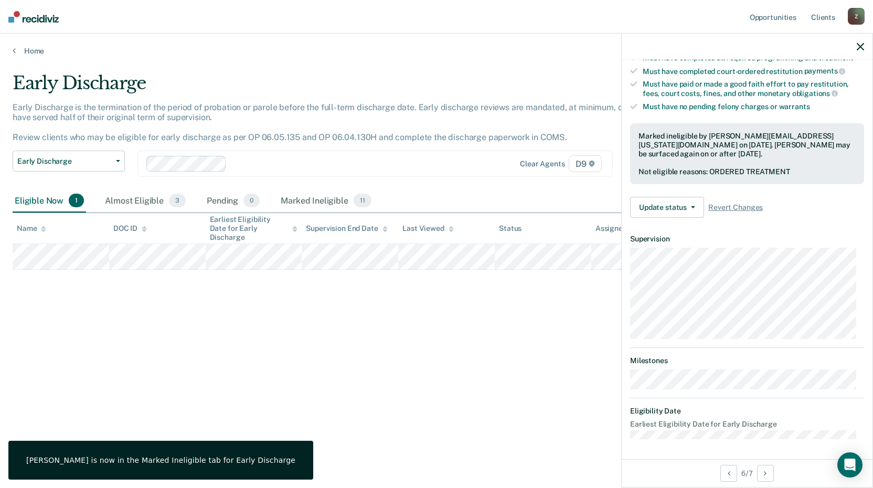
scroll to position [100, 0]
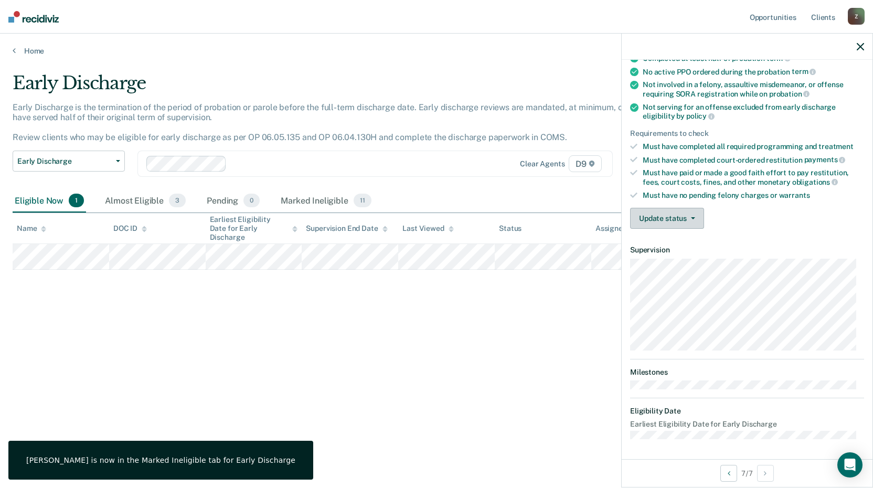
click at [670, 214] on button "Update status" at bounding box center [667, 218] width 74 height 21
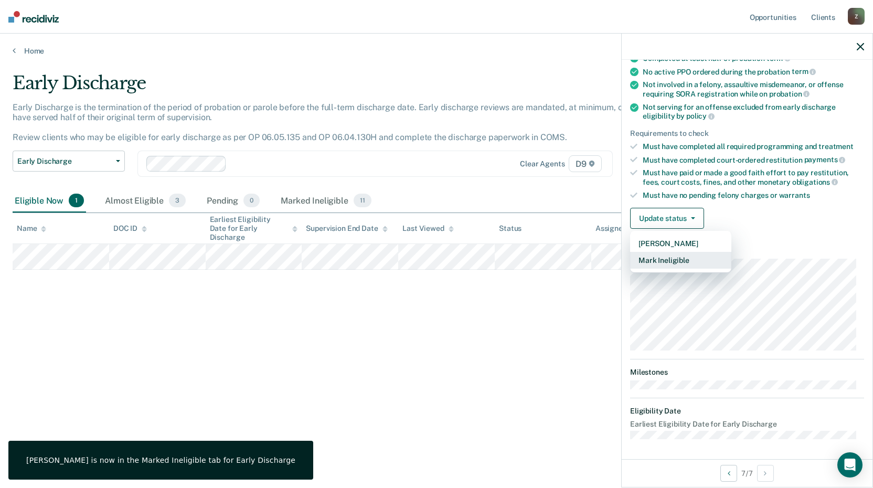
click at [662, 264] on button "Mark Ineligible" at bounding box center [680, 260] width 101 height 17
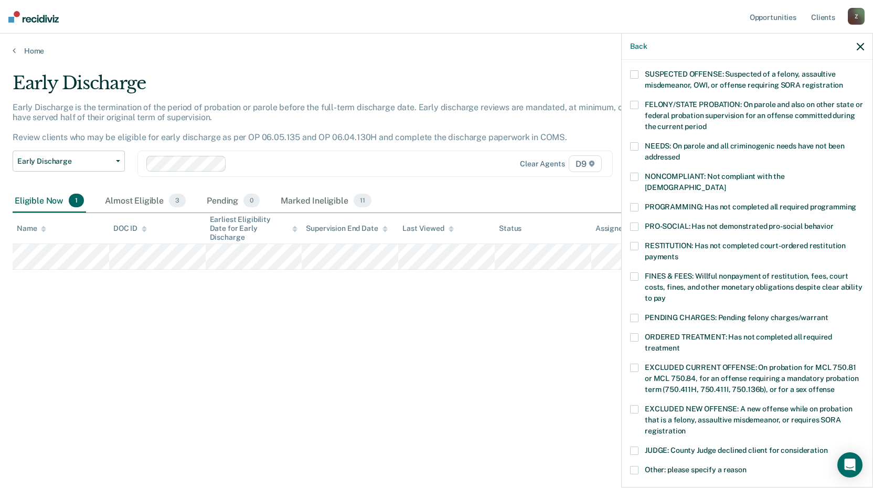
click at [636, 203] on span at bounding box center [634, 207] width 8 height 8
click at [632, 272] on span at bounding box center [634, 276] width 8 height 8
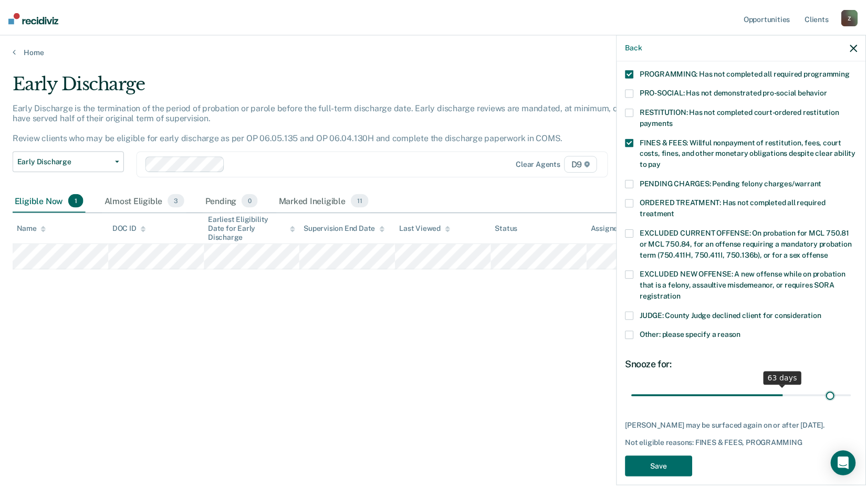
scroll to position [244, 0]
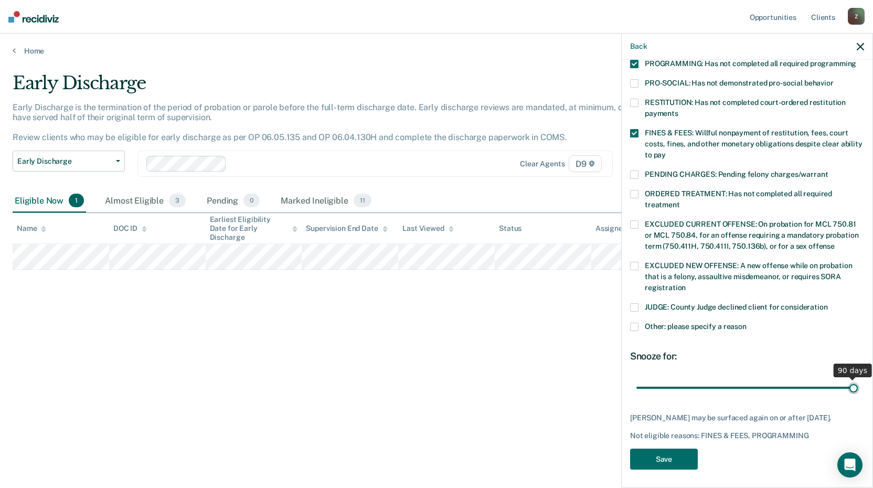
drag, startPoint x: 707, startPoint y: 376, endPoint x: 855, endPoint y: 382, distance: 148.1
type input "90"
click at [855, 382] on input "range" at bounding box center [747, 387] width 221 height 18
click at [666, 451] on button "Save" at bounding box center [664, 460] width 68 height 22
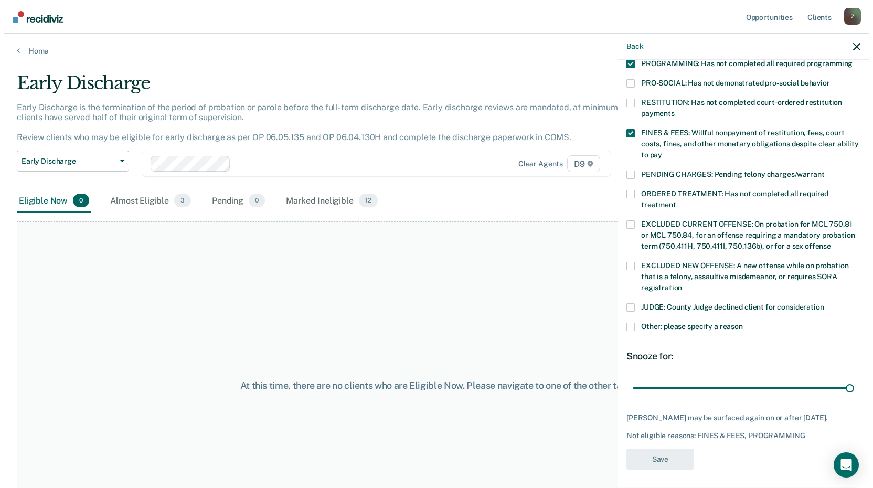
scroll to position [178, 0]
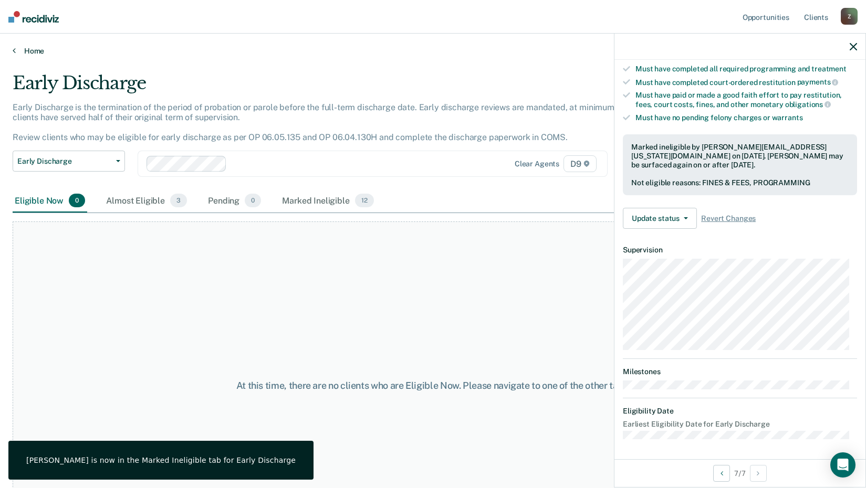
click at [27, 51] on link "Home" at bounding box center [433, 50] width 840 height 9
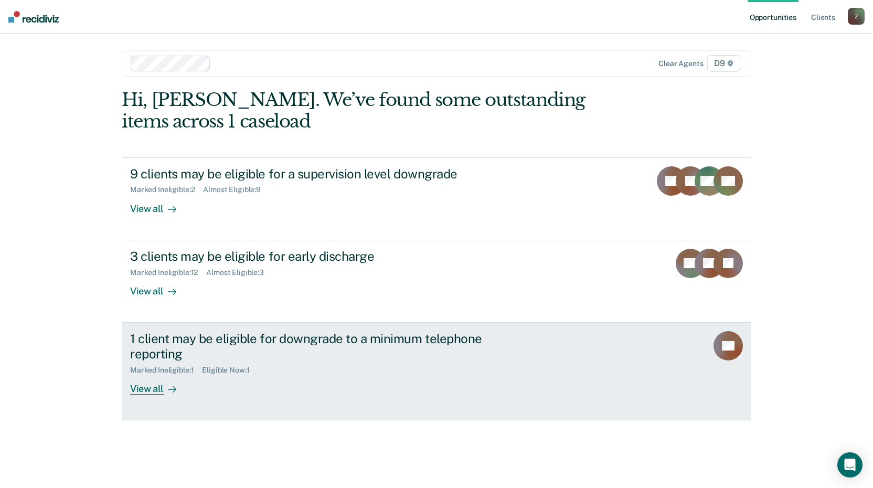
click at [154, 385] on div "View all" at bounding box center [159, 384] width 59 height 20
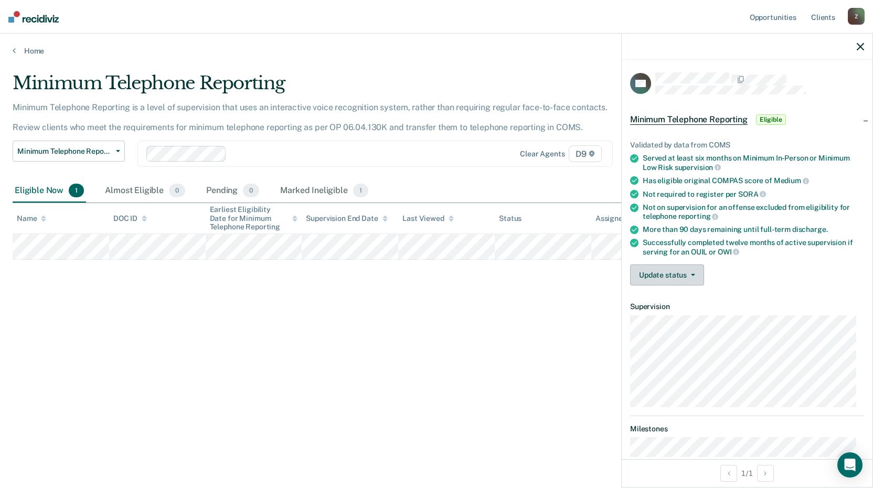
click at [663, 275] on button "Update status" at bounding box center [667, 275] width 74 height 21
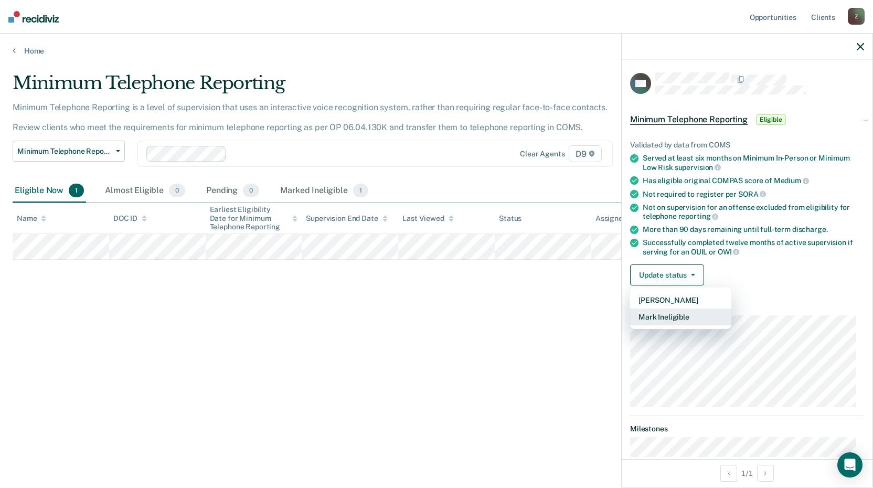
click at [667, 315] on button "Mark Ineligible" at bounding box center [680, 317] width 101 height 17
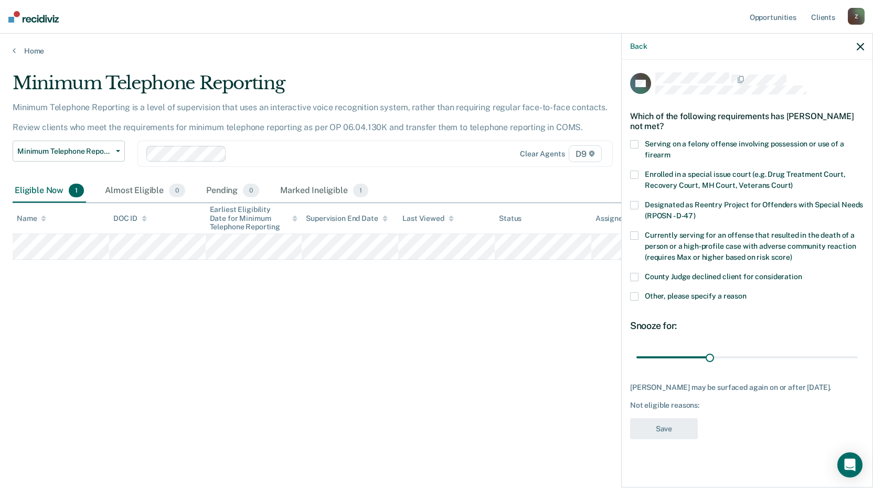
click at [637, 172] on span at bounding box center [634, 175] width 8 height 8
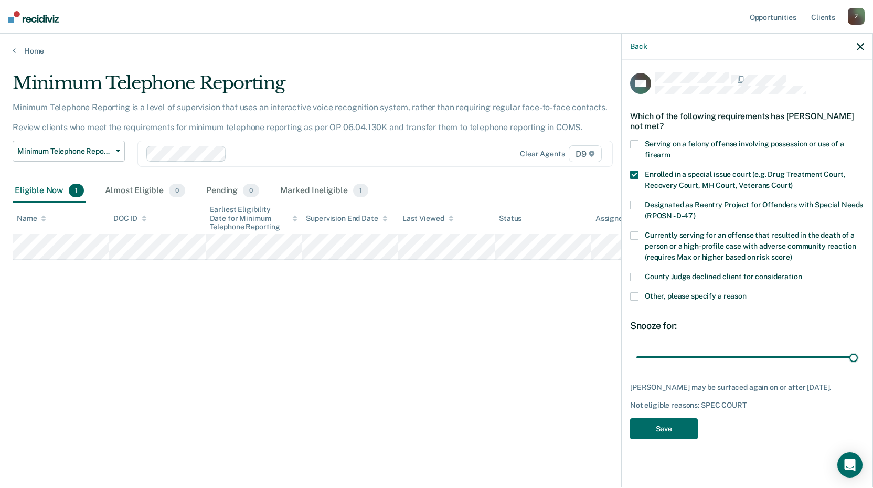
drag, startPoint x: 711, startPoint y: 358, endPoint x: 855, endPoint y: 366, distance: 144.5
type input "90"
click at [858, 361] on input "range" at bounding box center [747, 357] width 221 height 18
click at [661, 435] on button "Save" at bounding box center [664, 429] width 68 height 22
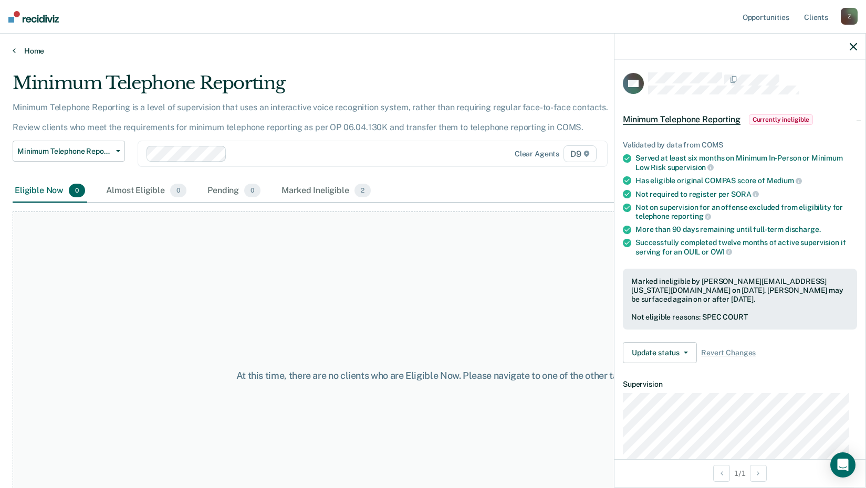
click at [32, 49] on link "Home" at bounding box center [433, 50] width 840 height 9
